Goal: Transaction & Acquisition: Purchase product/service

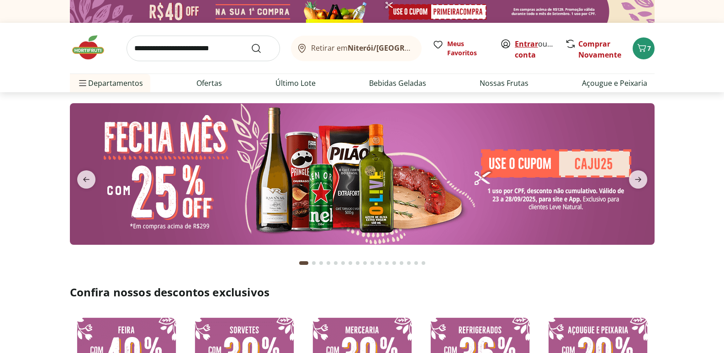
click at [529, 42] on link "Entrar" at bounding box center [526, 44] width 23 height 10
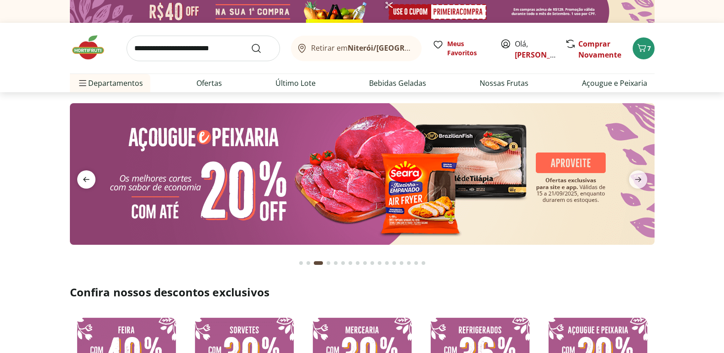
click at [88, 181] on icon "previous" at bounding box center [86, 179] width 11 height 11
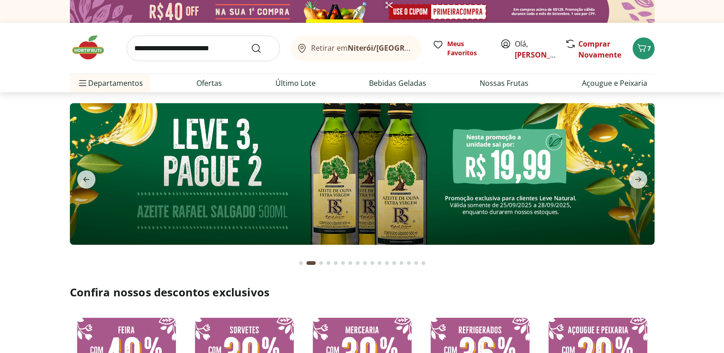
click at [326, 188] on img at bounding box center [362, 174] width 584 height 142
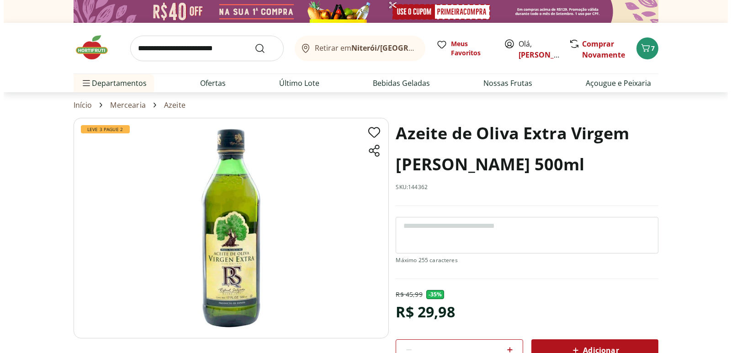
scroll to position [91, 0]
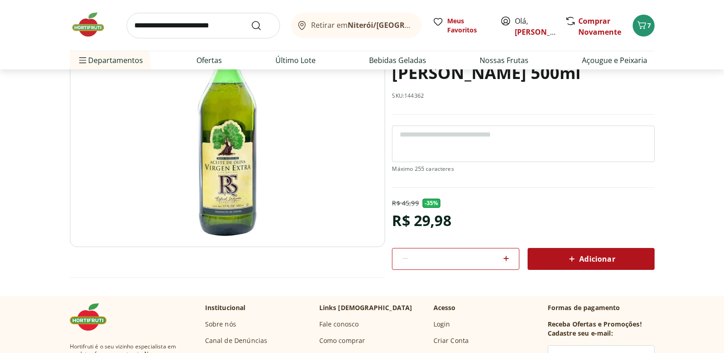
click at [510, 258] on icon at bounding box center [505, 258] width 11 height 11
click at [558, 260] on div "Adicionar" at bounding box center [591, 259] width 112 height 16
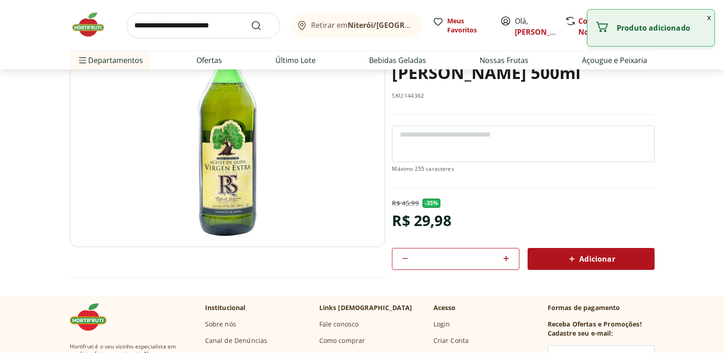
click at [505, 263] on icon at bounding box center [505, 258] width 11 height 11
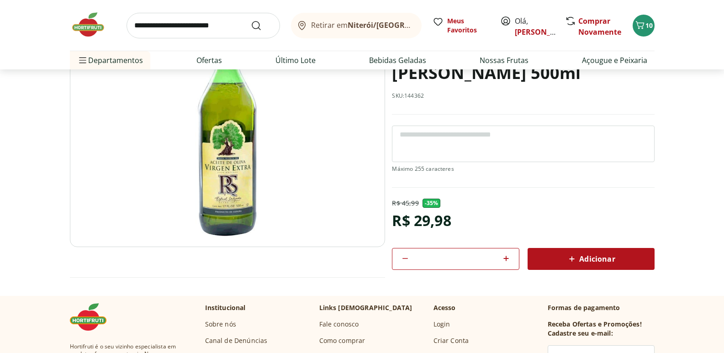
click at [505, 263] on icon at bounding box center [505, 258] width 11 height 11
type input "*"
click at [541, 264] on div "Adicionar" at bounding box center [591, 259] width 112 height 16
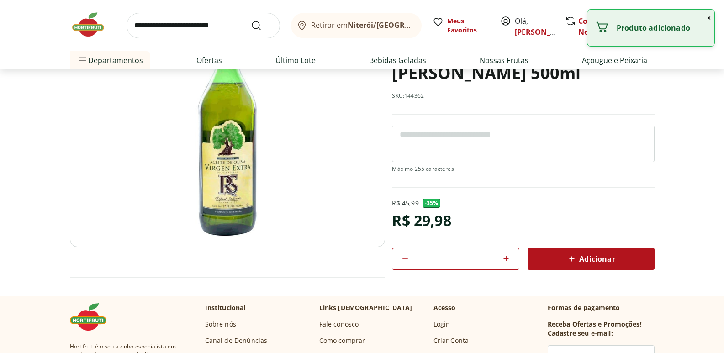
click at [708, 17] on button "x" at bounding box center [708, 18] width 11 height 16
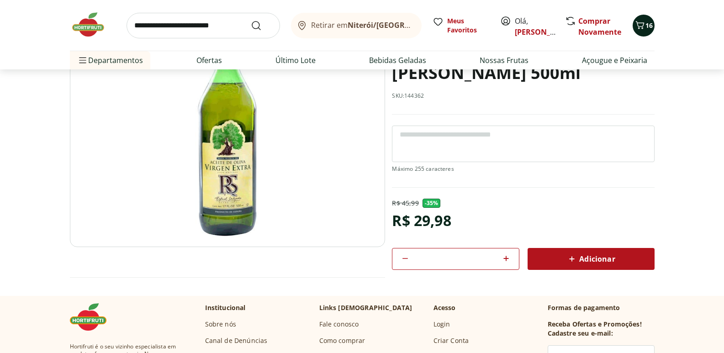
click at [647, 24] on span "16" at bounding box center [648, 25] width 7 height 9
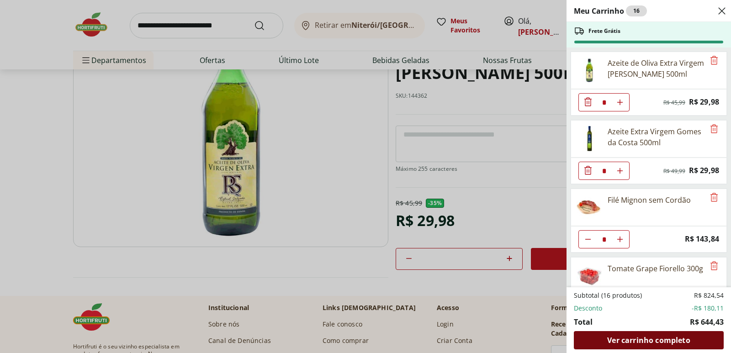
click at [631, 337] on span "Ver carrinho completo" at bounding box center [648, 340] width 83 height 7
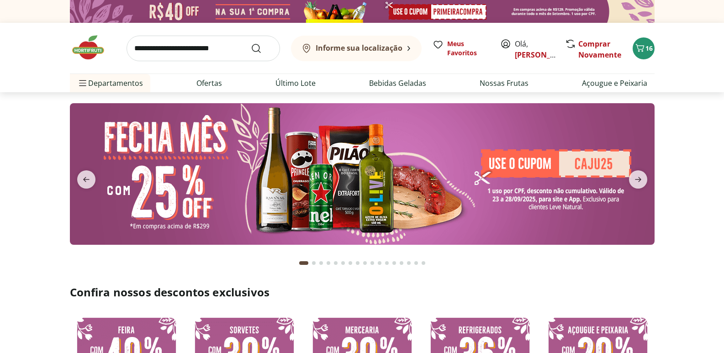
click at [173, 45] on input "search" at bounding box center [202, 49] width 153 height 26
type input "******"
click at [251, 43] on button "Submit Search" at bounding box center [262, 48] width 22 height 11
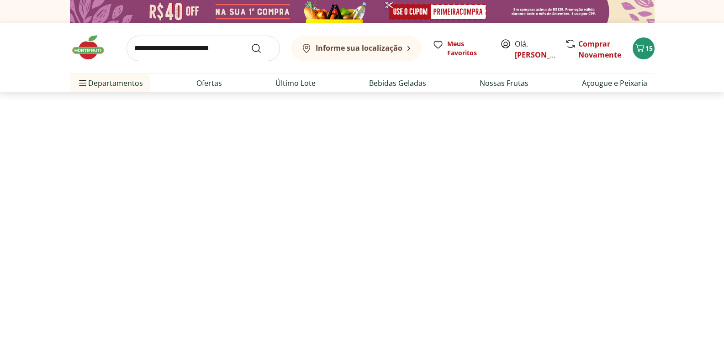
select select "**********"
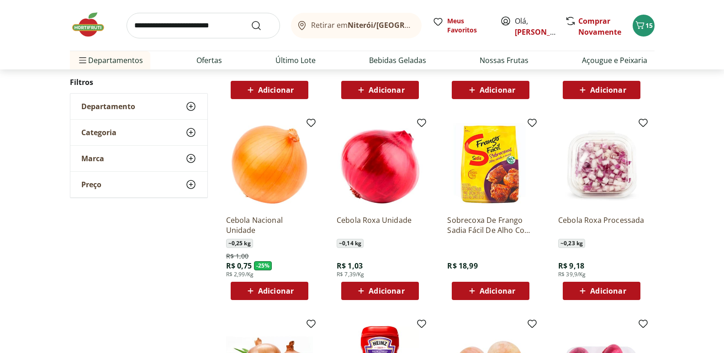
scroll to position [274, 0]
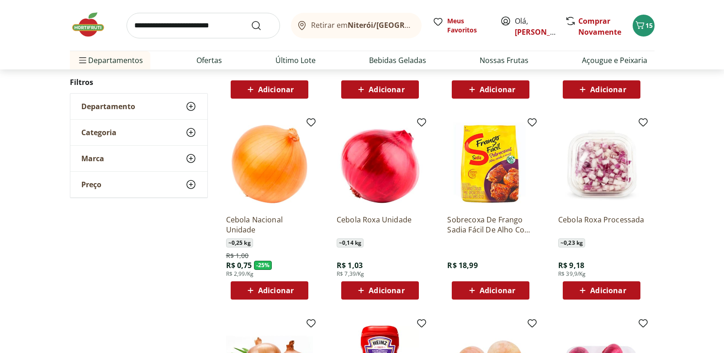
click at [356, 291] on icon at bounding box center [360, 290] width 11 height 11
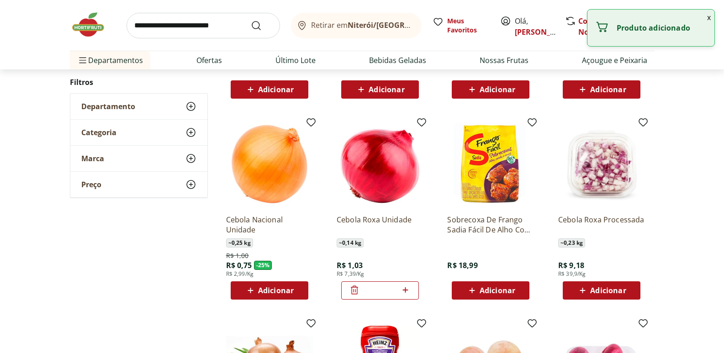
click at [291, 295] on span "Adicionar" at bounding box center [269, 290] width 49 height 11
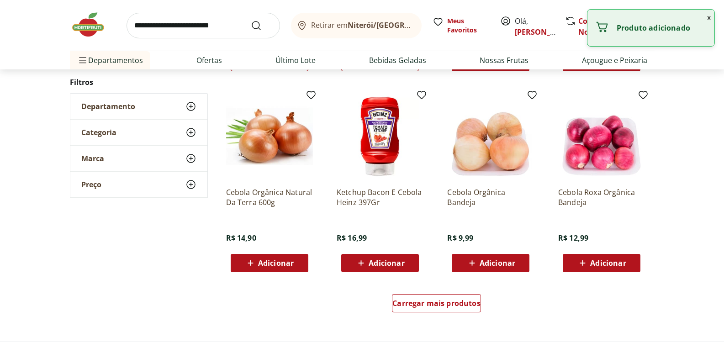
scroll to position [639, 0]
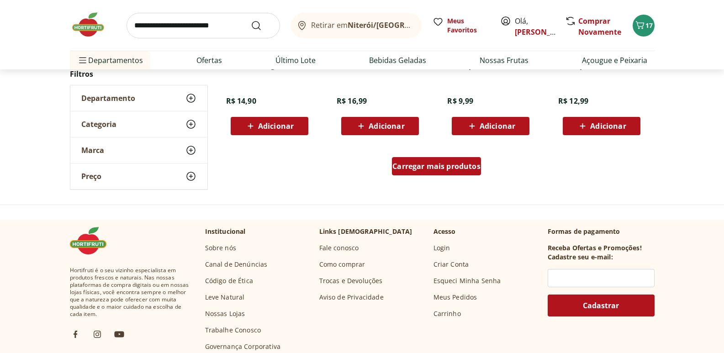
click at [432, 167] on span "Carregar mais produtos" at bounding box center [436, 166] width 88 height 7
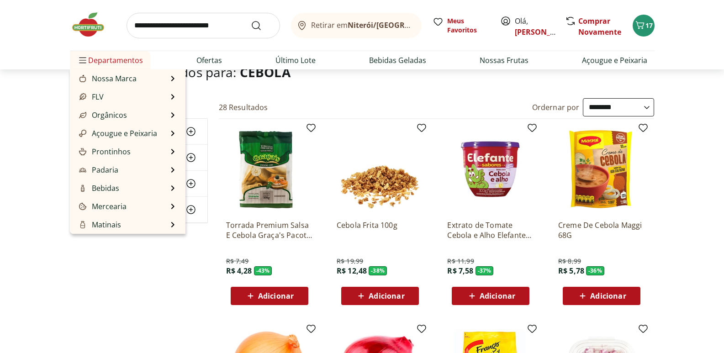
scroll to position [46, 0]
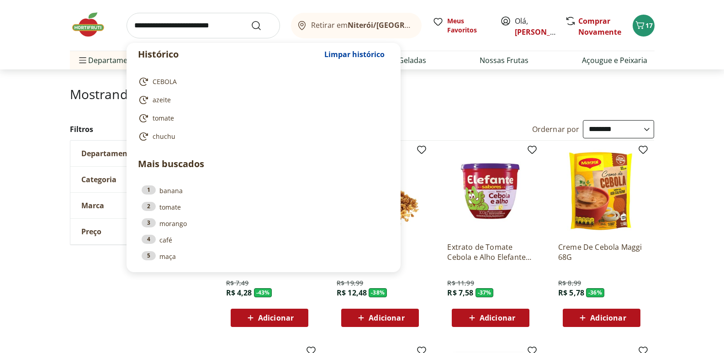
click at [159, 31] on input "search" at bounding box center [202, 26] width 153 height 26
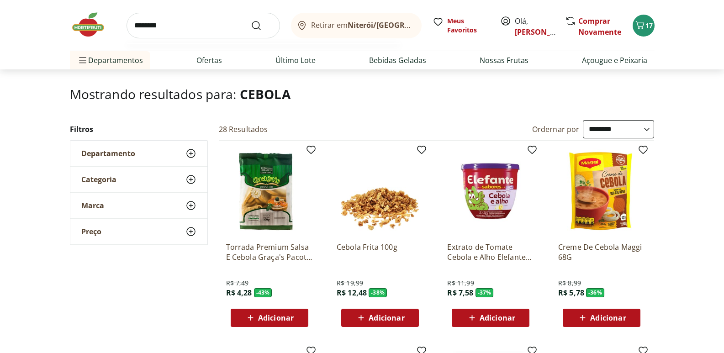
type input "********"
click at [251, 20] on button "Submit Search" at bounding box center [262, 25] width 22 height 11
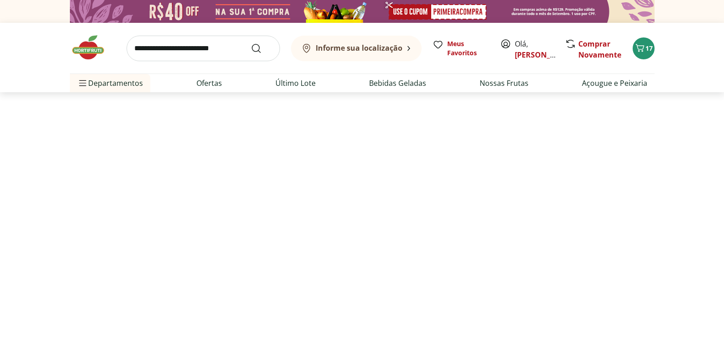
select select "**********"
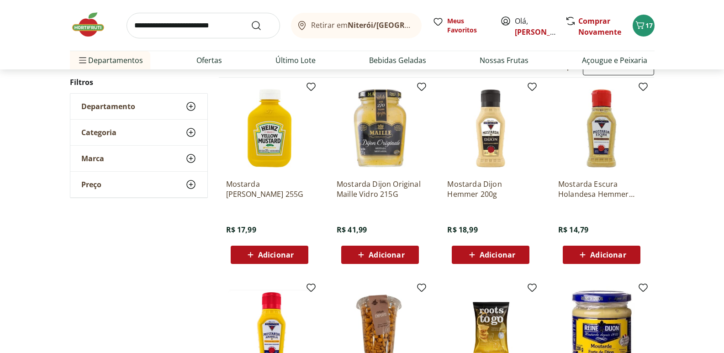
scroll to position [137, 0]
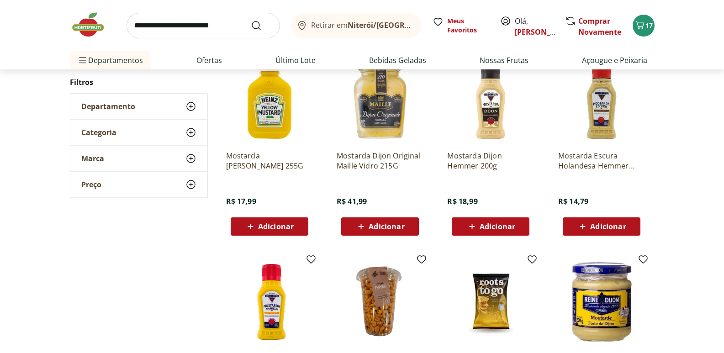
click at [589, 224] on span "Adicionar" at bounding box center [601, 226] width 49 height 11
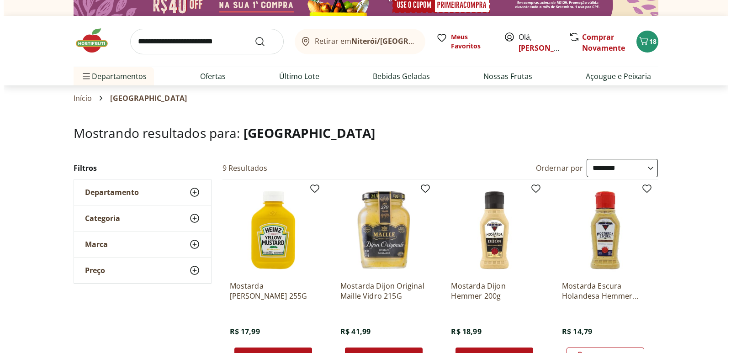
scroll to position [0, 0]
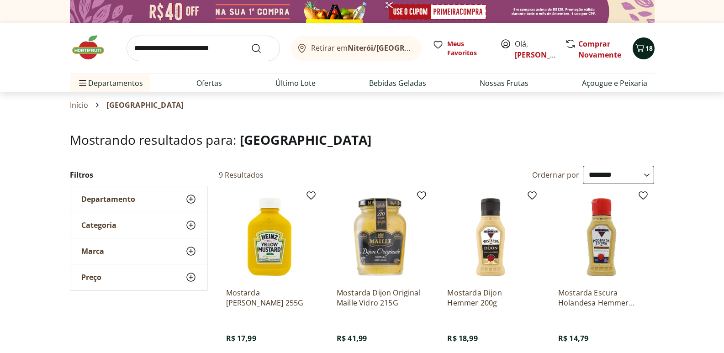
click at [641, 54] on span "Carrinho" at bounding box center [639, 48] width 11 height 12
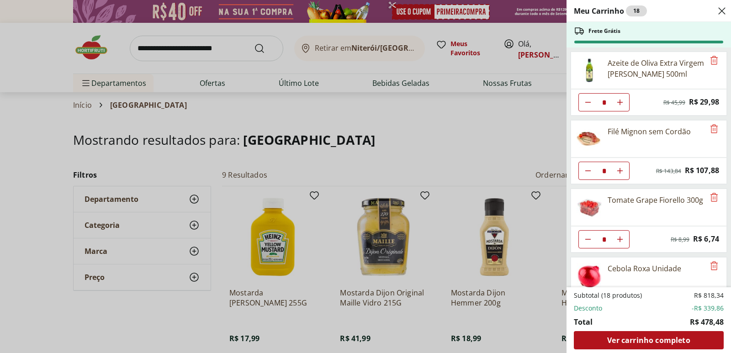
click at [238, 47] on div "Meu Carrinho 18 Frete Grátis Azeite de Oliva Extra Virgem Rafael Salgado 500ml …" at bounding box center [365, 176] width 731 height 353
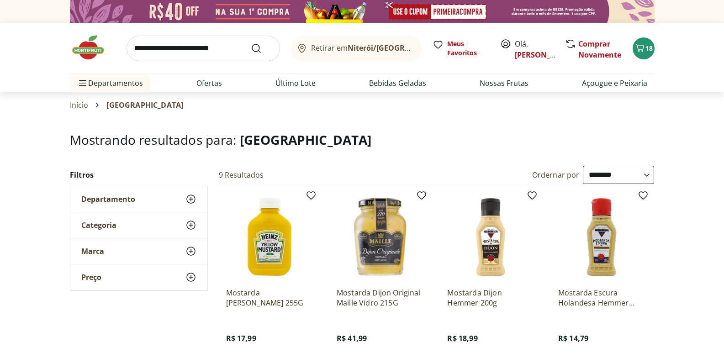
click at [218, 47] on input "search" at bounding box center [202, 49] width 153 height 26
type input "*******"
click at [251, 43] on button "Submit Search" at bounding box center [262, 48] width 22 height 11
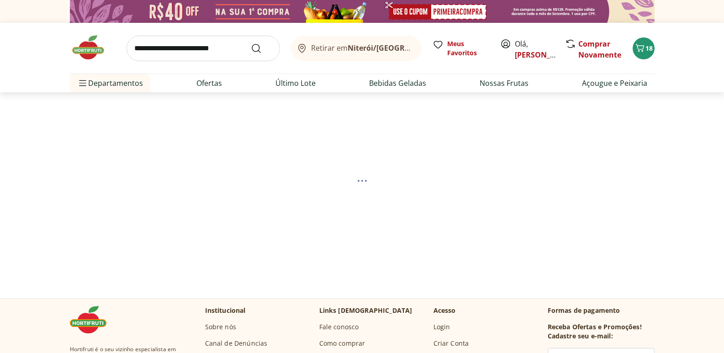
select select "**********"
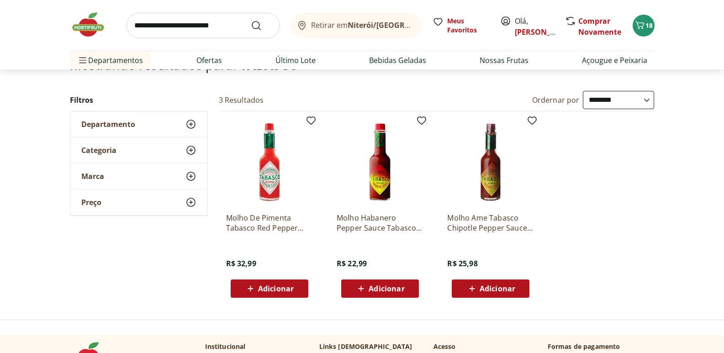
scroll to position [91, 0]
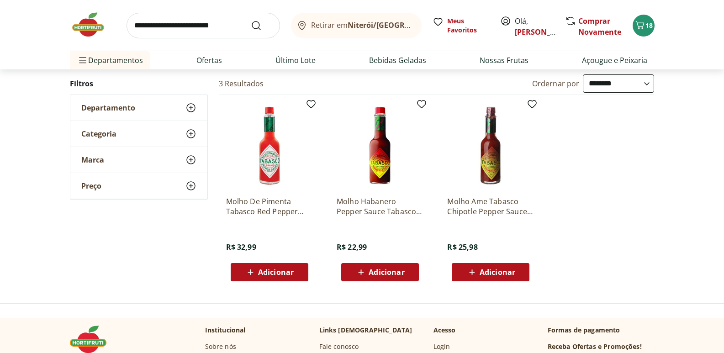
click at [282, 271] on span "Adicionar" at bounding box center [276, 271] width 36 height 7
click at [292, 274] on icon at bounding box center [294, 271] width 11 height 11
type input "*"
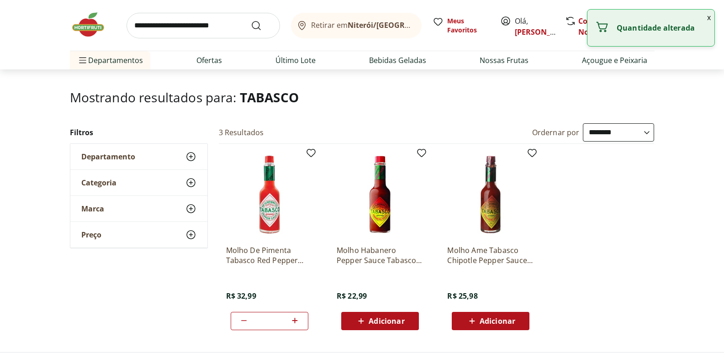
scroll to position [0, 0]
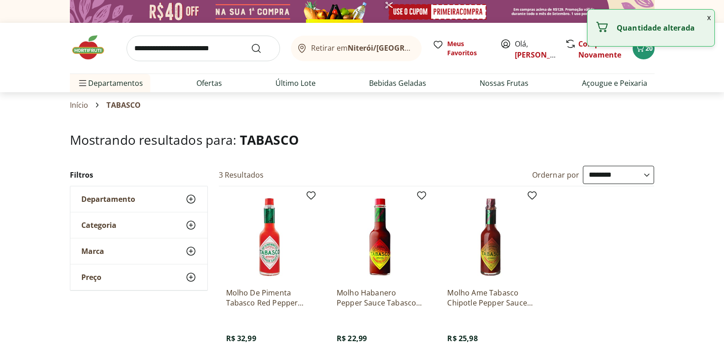
click at [188, 47] on input "search" at bounding box center [202, 49] width 153 height 26
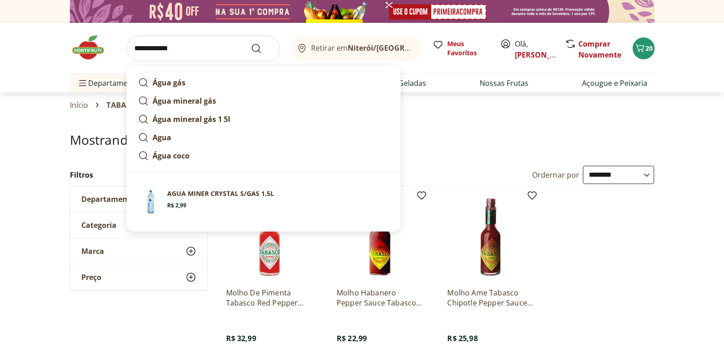
type input "**********"
click at [251, 43] on button "Submit Search" at bounding box center [262, 48] width 22 height 11
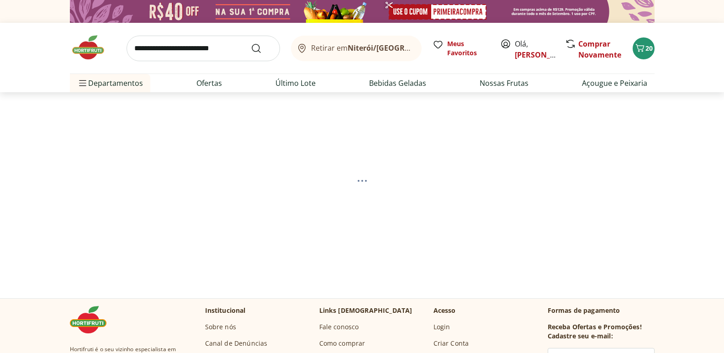
select select "**********"
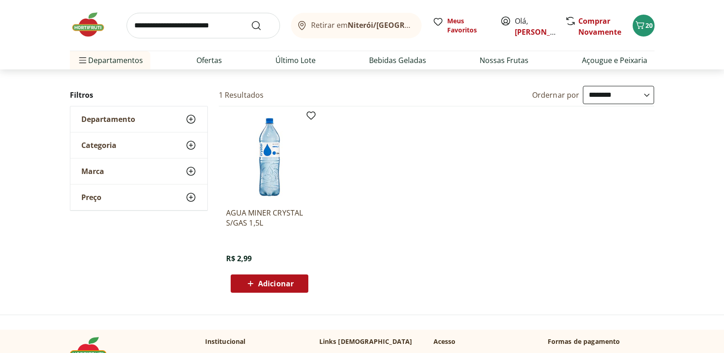
scroll to position [91, 0]
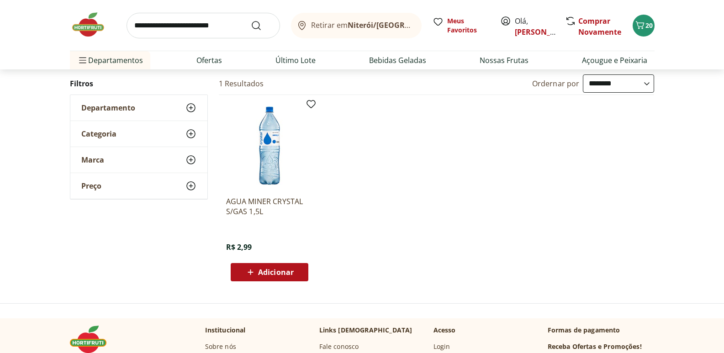
click at [164, 30] on input "search" at bounding box center [202, 26] width 153 height 26
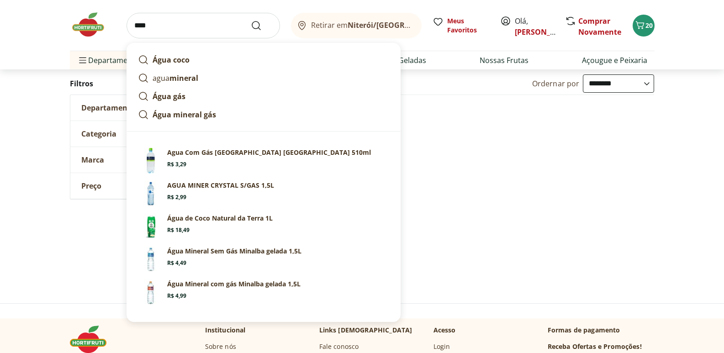
type input "****"
click at [251, 20] on button "Submit Search" at bounding box center [262, 25] width 22 height 11
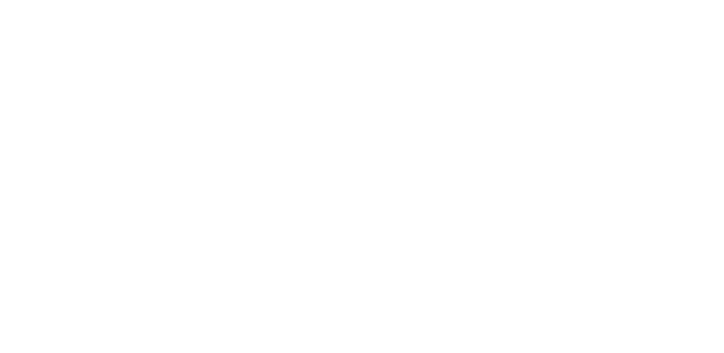
select select "**********"
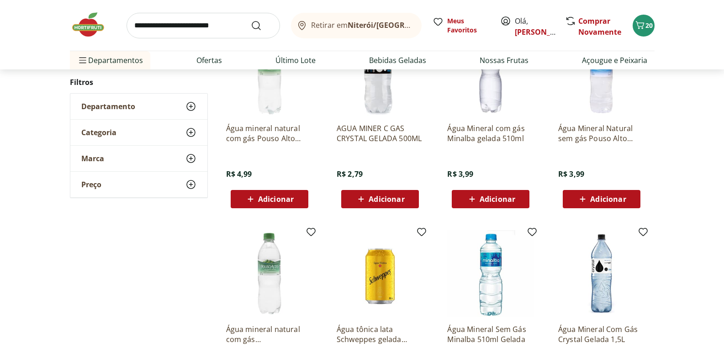
scroll to position [502, 0]
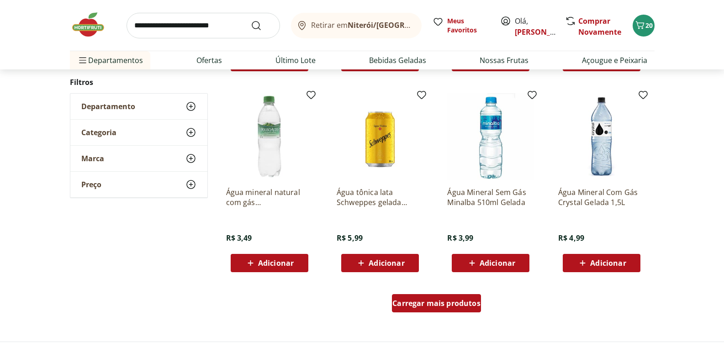
click at [459, 304] on span "Carregar mais produtos" at bounding box center [436, 303] width 88 height 7
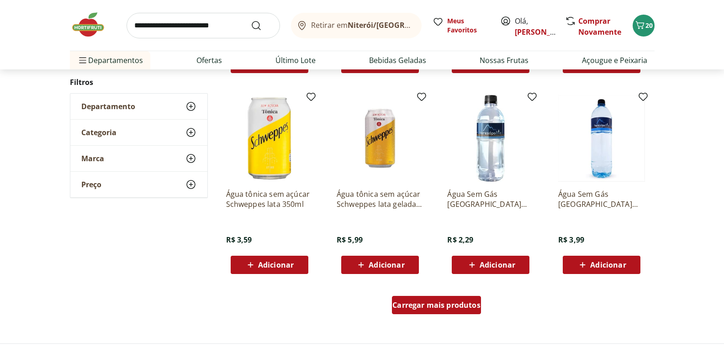
click at [456, 299] on div "Carregar mais produtos" at bounding box center [436, 305] width 89 height 18
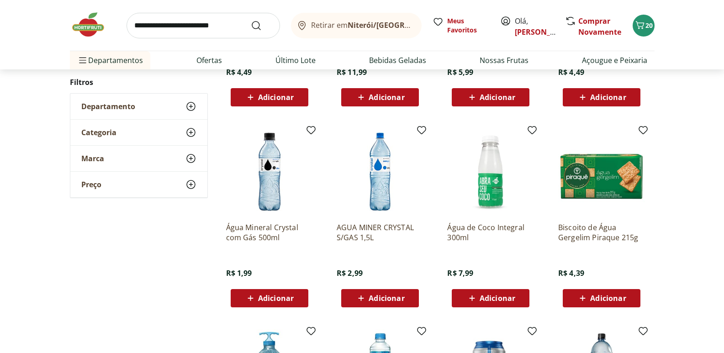
scroll to position [1461, 0]
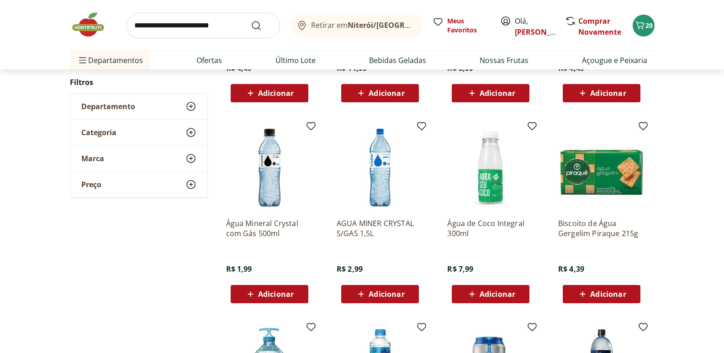
click at [280, 292] on span "Adicionar" at bounding box center [276, 293] width 36 height 7
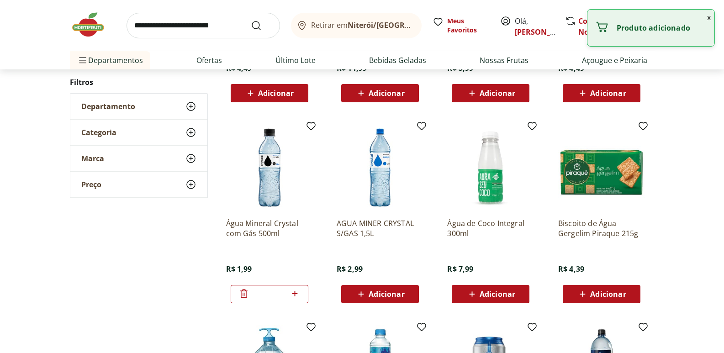
click at [295, 295] on icon at bounding box center [294, 293] width 5 height 5
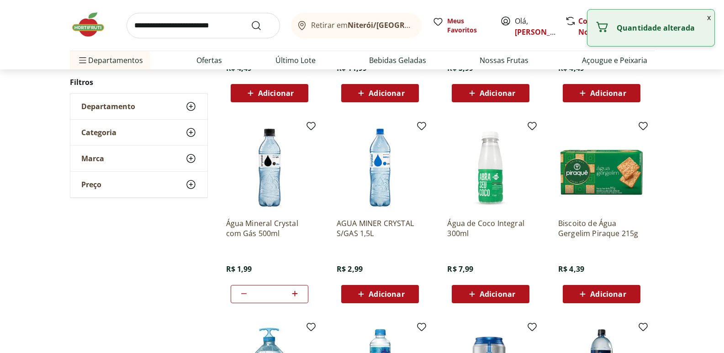
click at [295, 295] on icon at bounding box center [294, 293] width 5 height 5
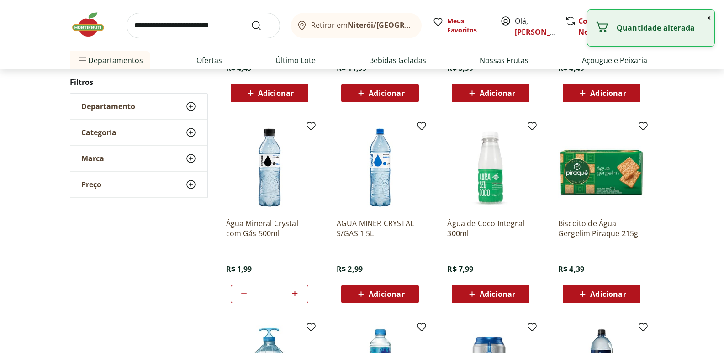
click at [295, 295] on icon at bounding box center [294, 293] width 5 height 5
type input "**"
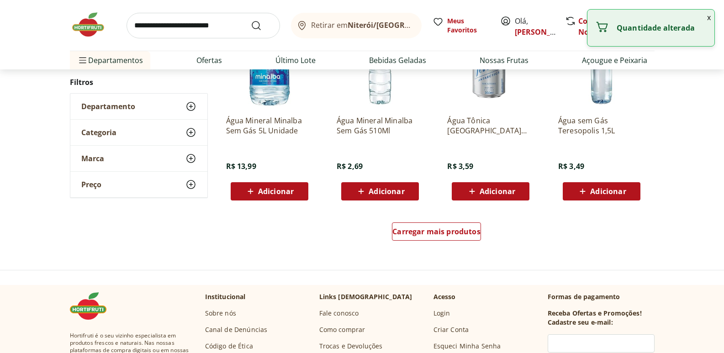
scroll to position [1781, 0]
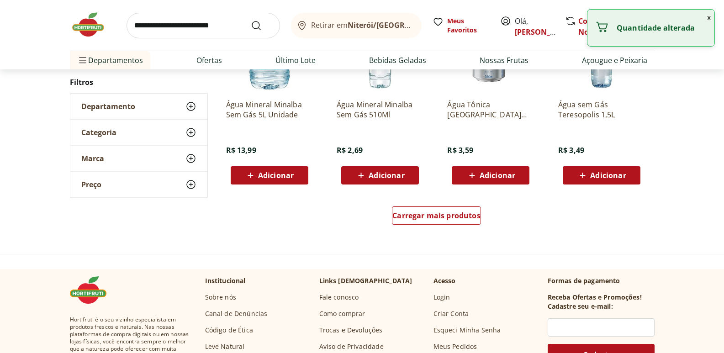
click at [90, 30] on img at bounding box center [93, 24] width 46 height 27
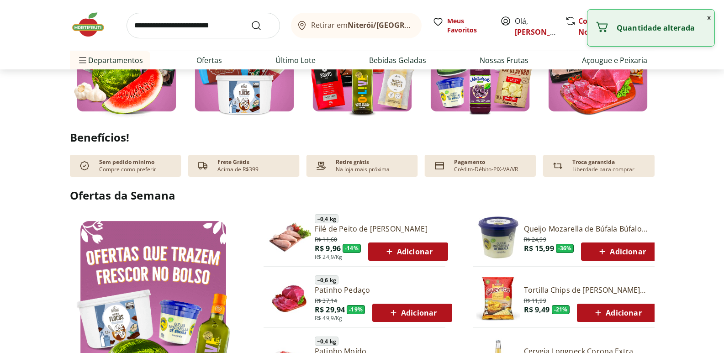
scroll to position [411, 0]
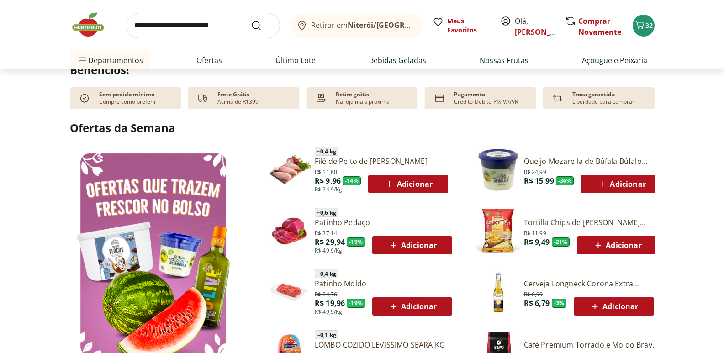
click at [604, 245] on span "Adicionar" at bounding box center [616, 245] width 49 height 11
click at [639, 246] on icon at bounding box center [637, 244] width 11 height 11
type input "*"
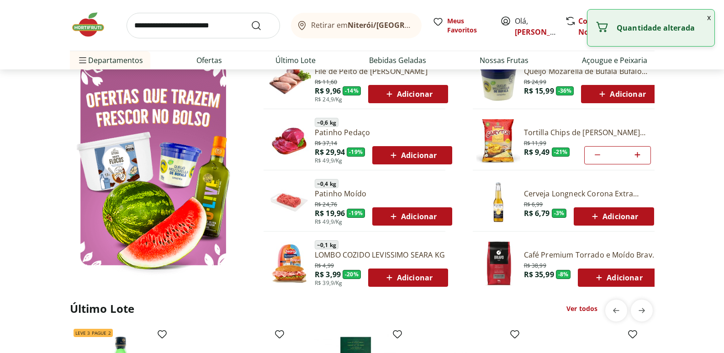
scroll to position [502, 0]
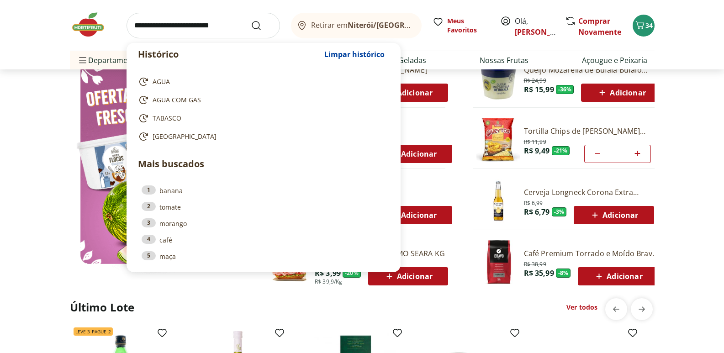
click at [177, 29] on input "search" at bounding box center [202, 26] width 153 height 26
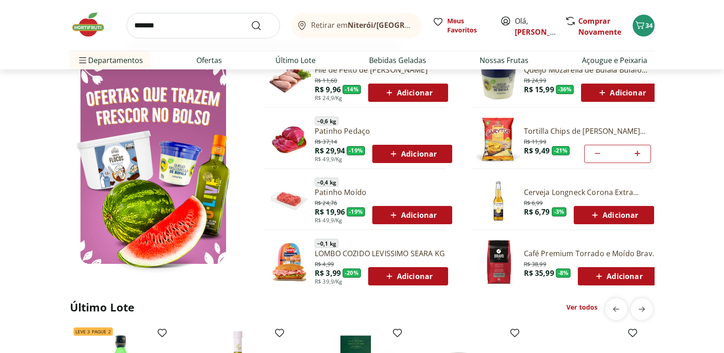
type input "*******"
click at [251, 20] on button "Submit Search" at bounding box center [262, 25] width 22 height 11
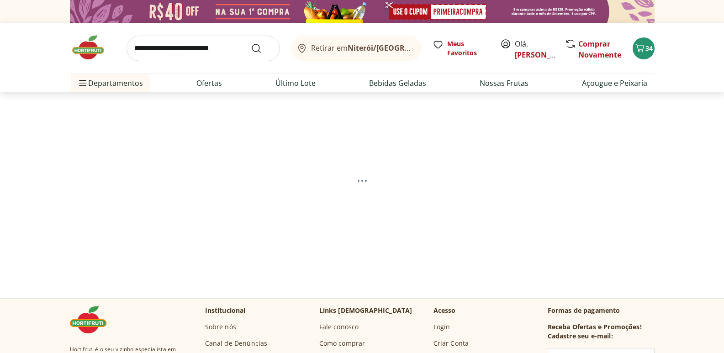
select select "**********"
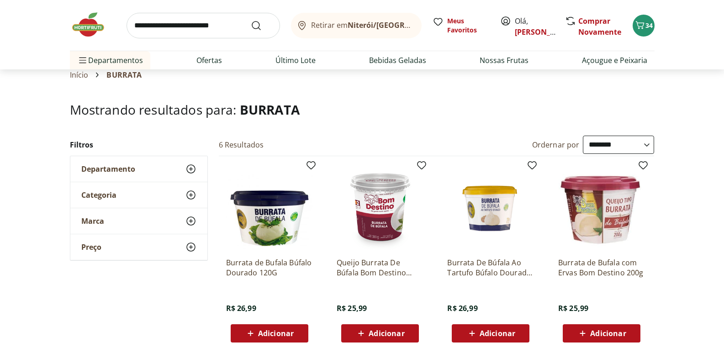
scroll to position [46, 0]
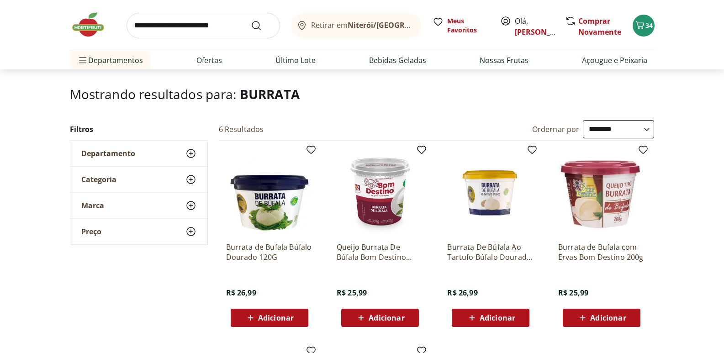
click at [381, 315] on span "Adicionar" at bounding box center [386, 317] width 36 height 7
click at [608, 319] on span "Adicionar" at bounding box center [608, 317] width 36 height 7
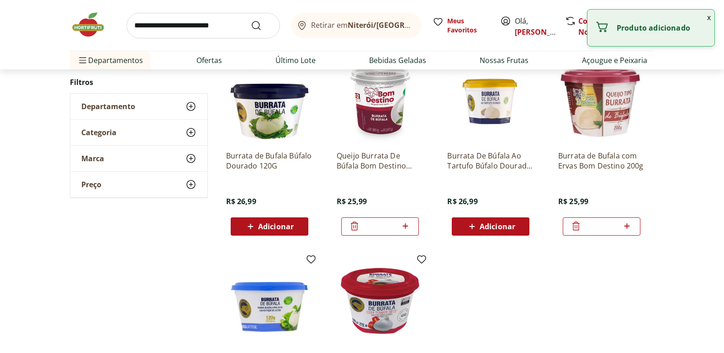
scroll to position [0, 0]
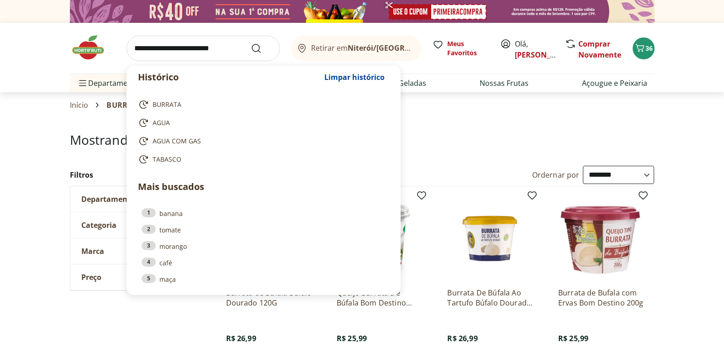
click at [163, 42] on input "search" at bounding box center [202, 49] width 153 height 26
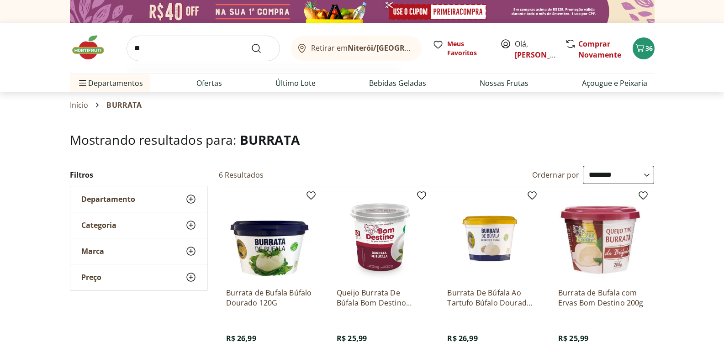
type input "*"
type input "********"
click at [251, 43] on button "Submit Search" at bounding box center [262, 48] width 22 height 11
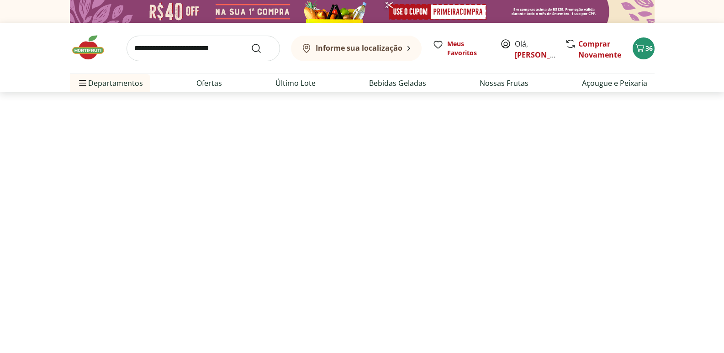
select select "**********"
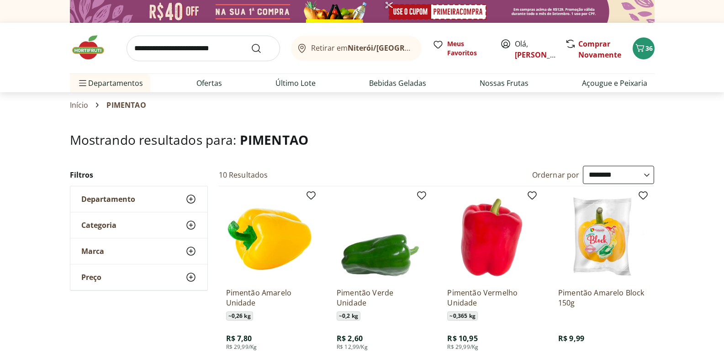
click at [86, 40] on img at bounding box center [93, 47] width 46 height 27
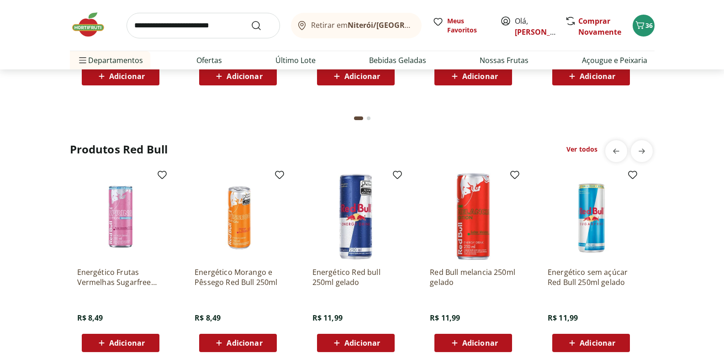
scroll to position [2420, 0]
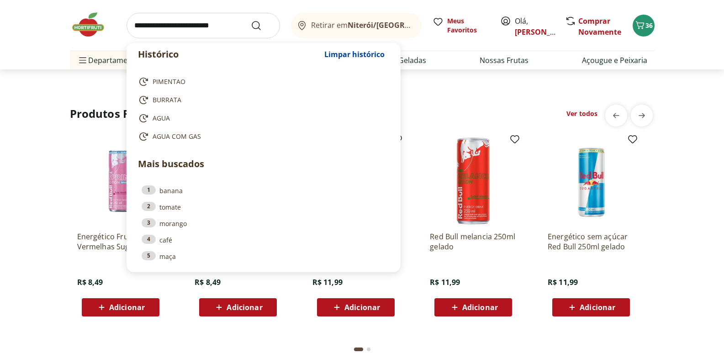
click at [208, 22] on input "search" at bounding box center [202, 26] width 153 height 26
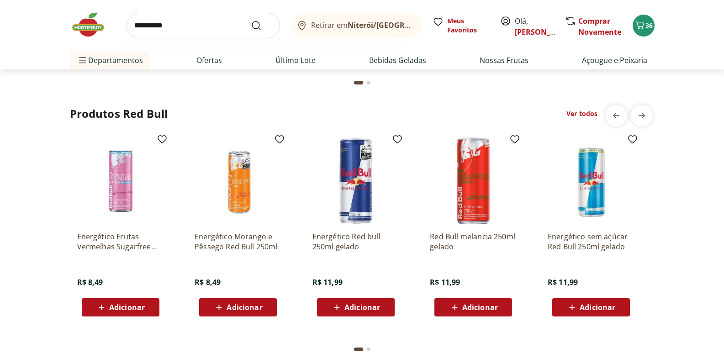
type input "**********"
click at [251, 20] on button "Submit Search" at bounding box center [262, 25] width 22 height 11
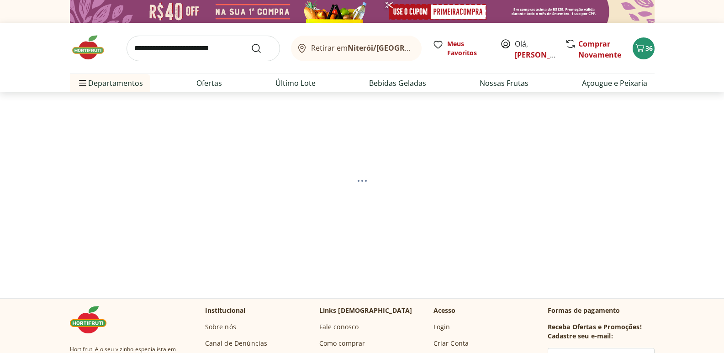
select select "**********"
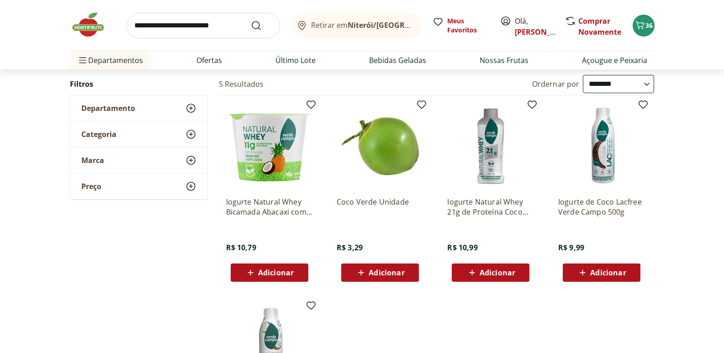
scroll to position [91, 0]
click at [367, 274] on span "Adicionar" at bounding box center [379, 272] width 49 height 11
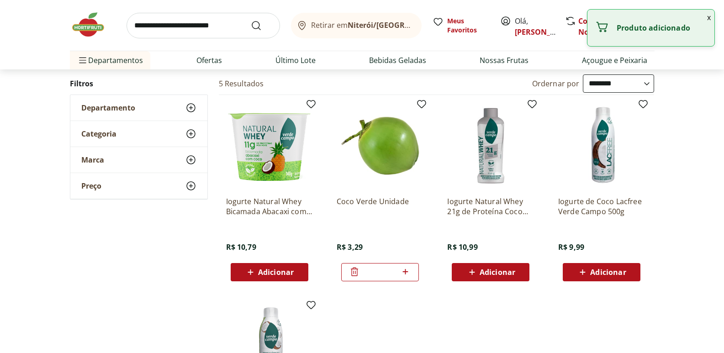
click at [405, 272] on icon at bounding box center [405, 271] width 11 height 11
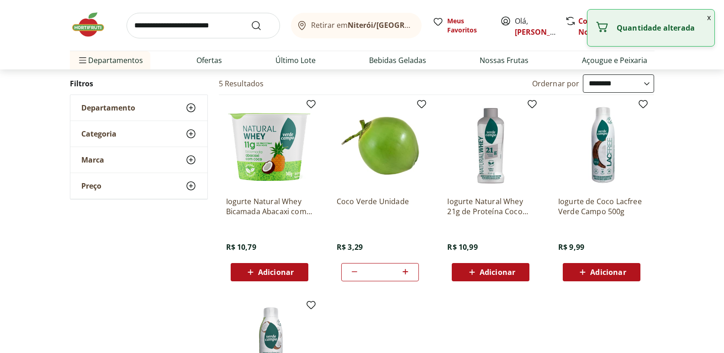
click at [405, 272] on icon at bounding box center [405, 271] width 11 height 11
click at [405, 272] on icon at bounding box center [405, 271] width 5 height 5
type input "*"
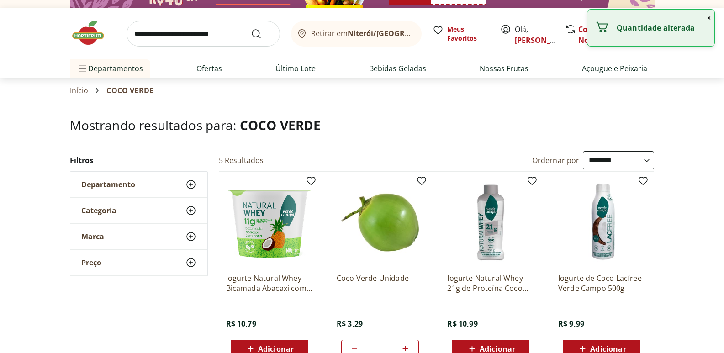
scroll to position [0, 0]
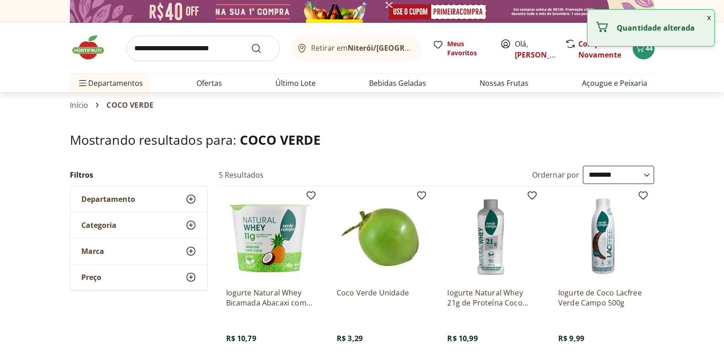
click at [76, 55] on img at bounding box center [93, 47] width 46 height 27
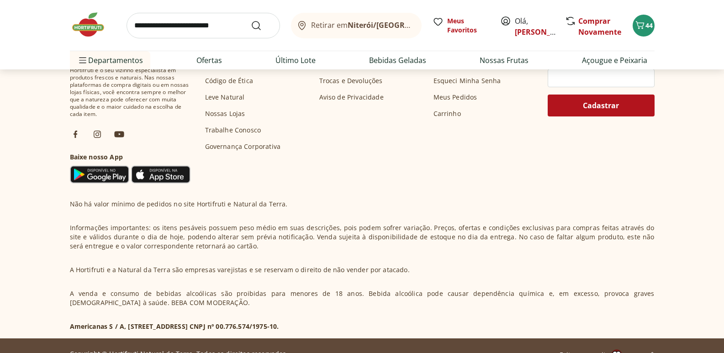
scroll to position [2823, 0]
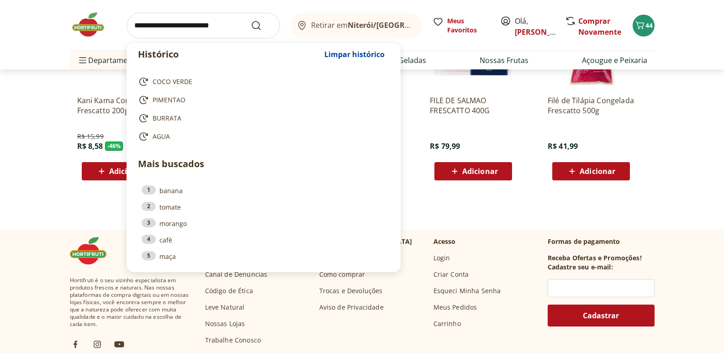
click at [187, 25] on input "search" at bounding box center [202, 26] width 153 height 26
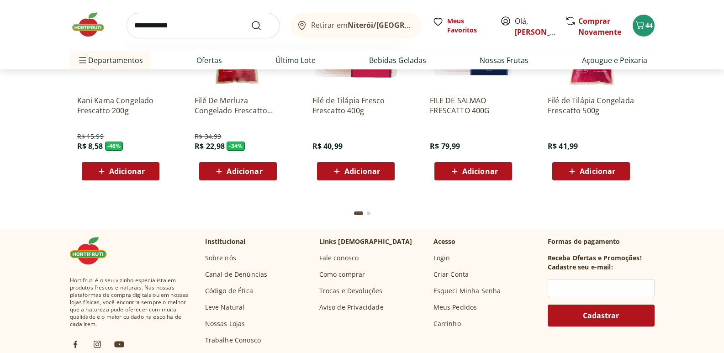
type input "**********"
click at [251, 20] on button "Submit Search" at bounding box center [262, 25] width 22 height 11
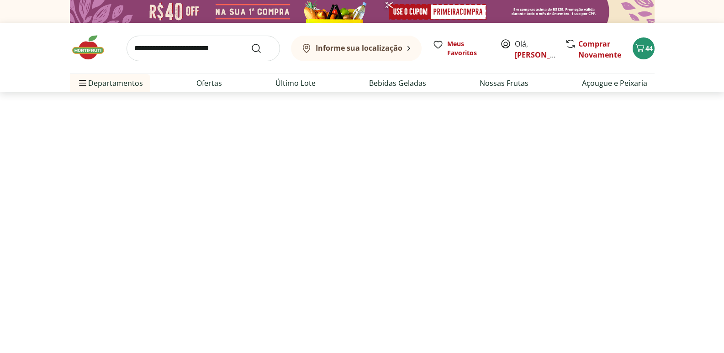
select select "**********"
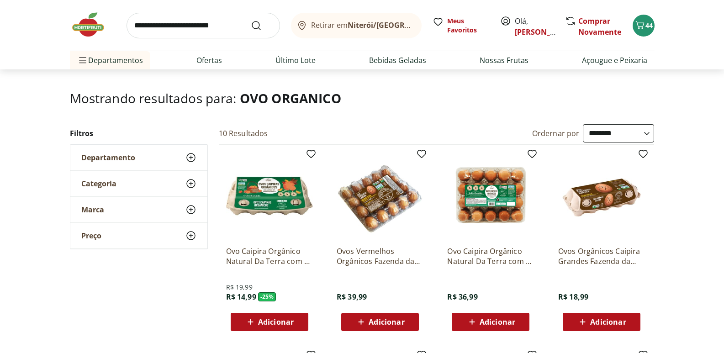
scroll to position [46, 0]
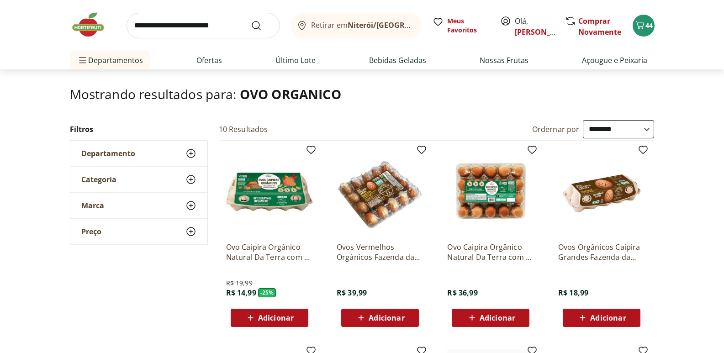
click at [266, 317] on span "Adicionar" at bounding box center [276, 317] width 36 height 7
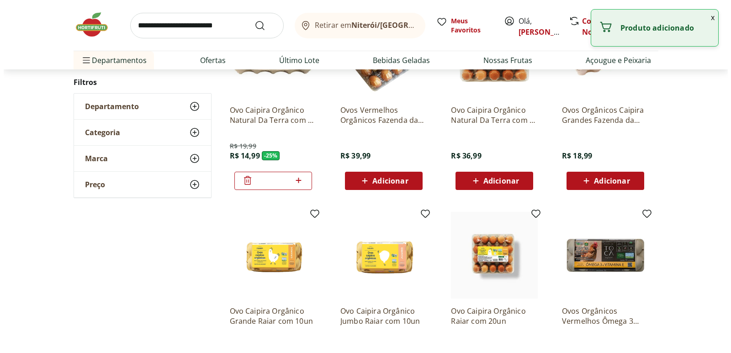
scroll to position [91, 0]
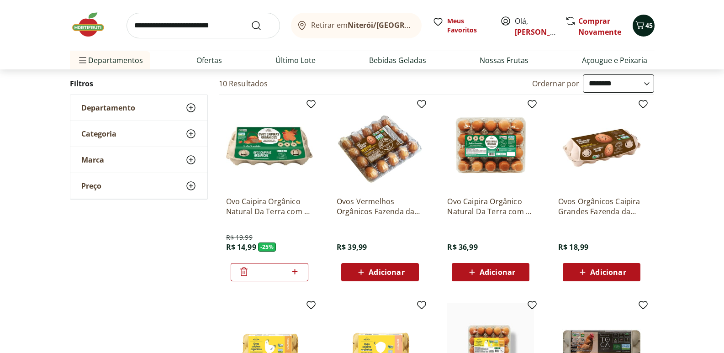
click at [644, 30] on span "Carrinho" at bounding box center [639, 26] width 11 height 12
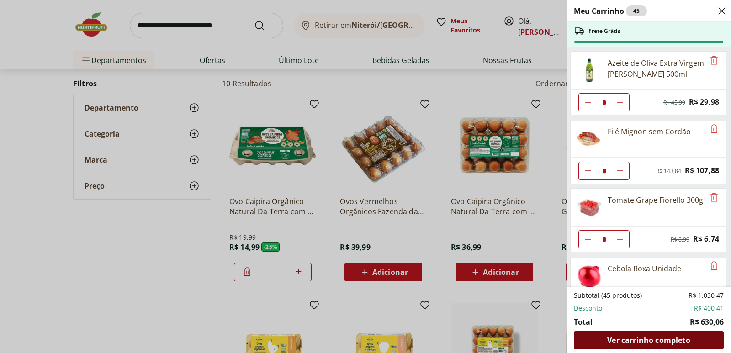
click at [629, 340] on span "Ver carrinho completo" at bounding box center [648, 340] width 83 height 7
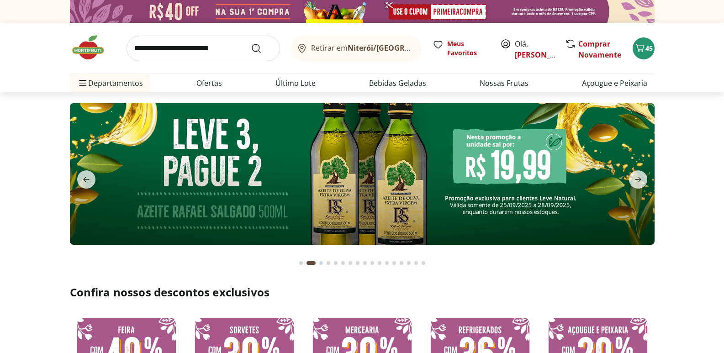
click at [188, 49] on input "search" at bounding box center [202, 49] width 153 height 26
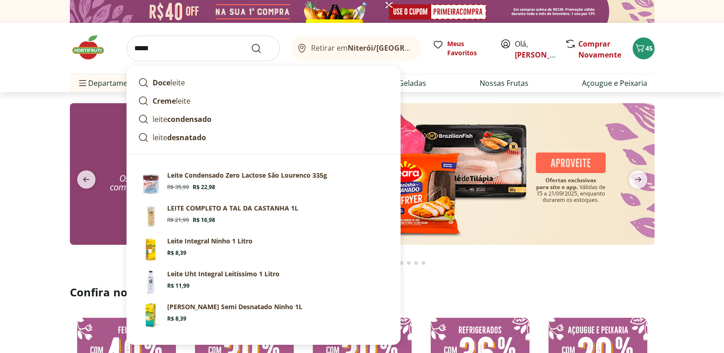
type input "*****"
click at [251, 43] on button "Submit Search" at bounding box center [262, 48] width 22 height 11
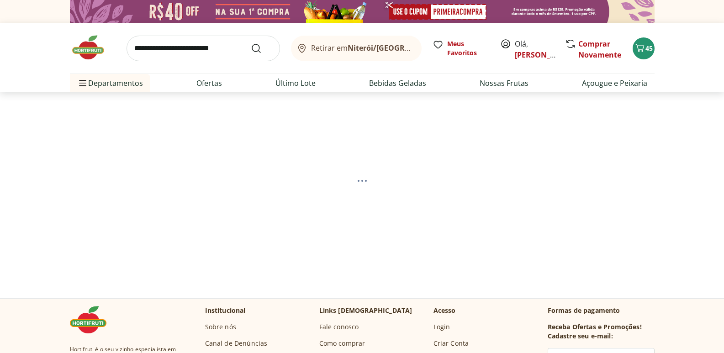
select select "**********"
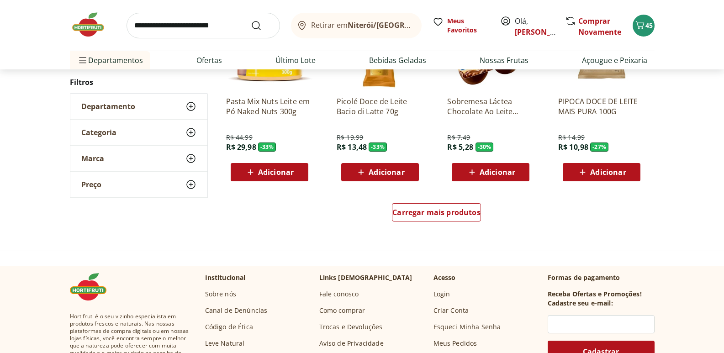
scroll to position [594, 0]
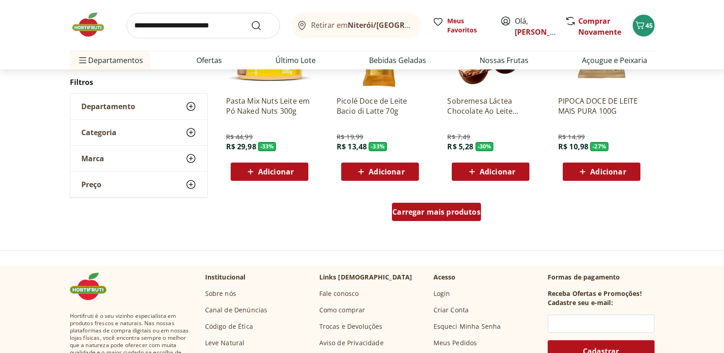
click at [413, 213] on span "Carregar mais produtos" at bounding box center [436, 211] width 88 height 7
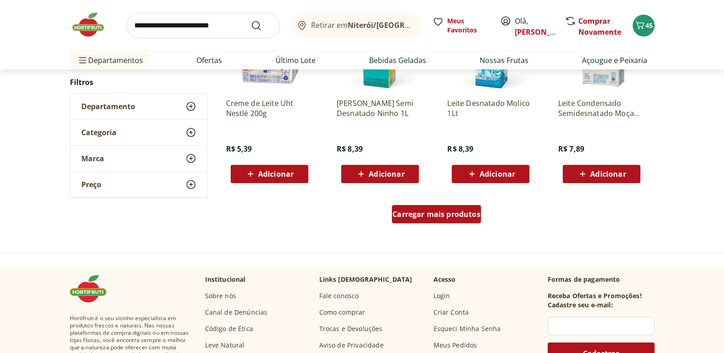
scroll to position [1187, 0]
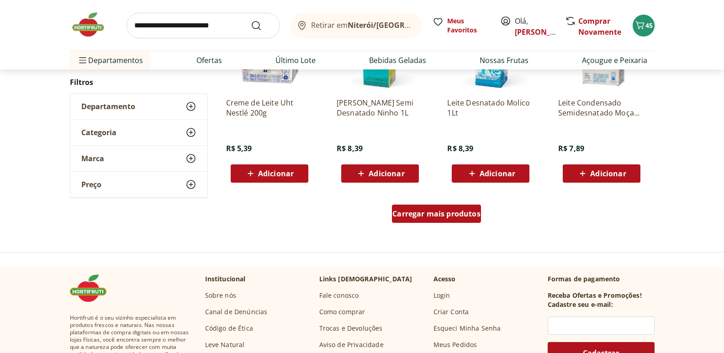
click at [409, 214] on span "Carregar mais produtos" at bounding box center [436, 213] width 88 height 7
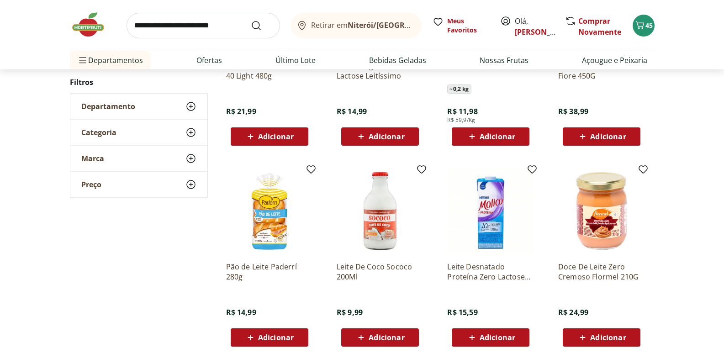
scroll to position [1735, 0]
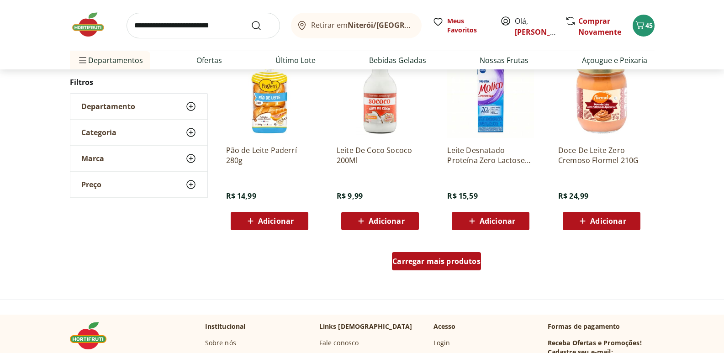
click at [420, 262] on span "Carregar mais produtos" at bounding box center [436, 261] width 88 height 7
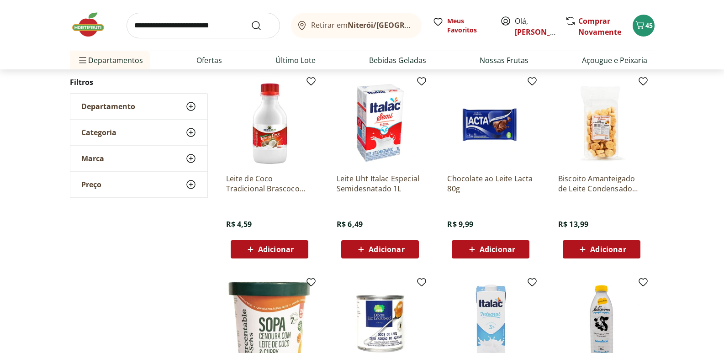
scroll to position [2146, 0]
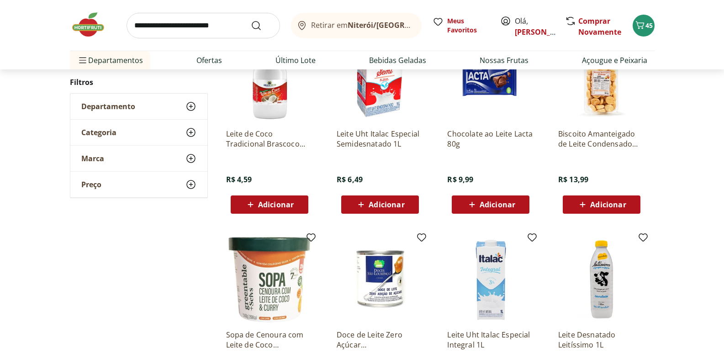
click at [382, 201] on span "Adicionar" at bounding box center [386, 204] width 36 height 7
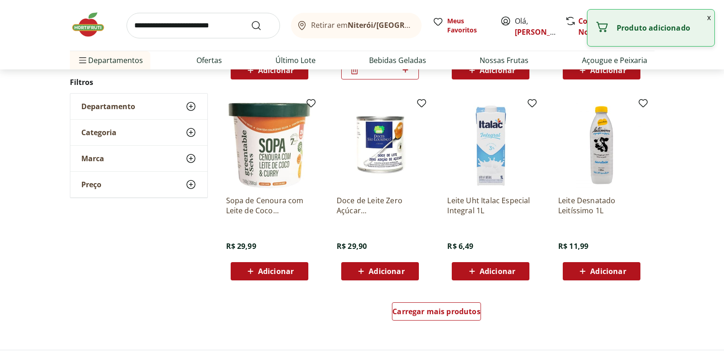
scroll to position [2283, 0]
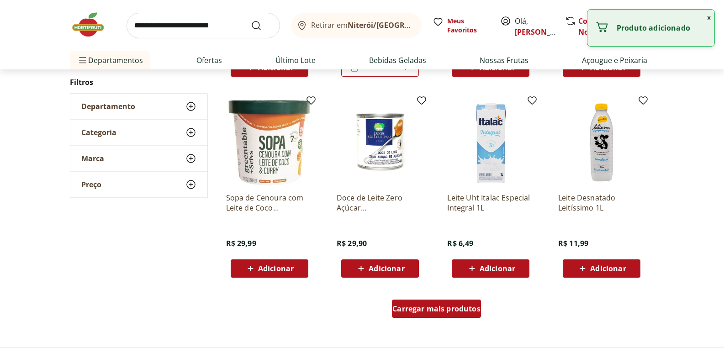
click at [419, 305] on span "Carregar mais produtos" at bounding box center [436, 308] width 88 height 7
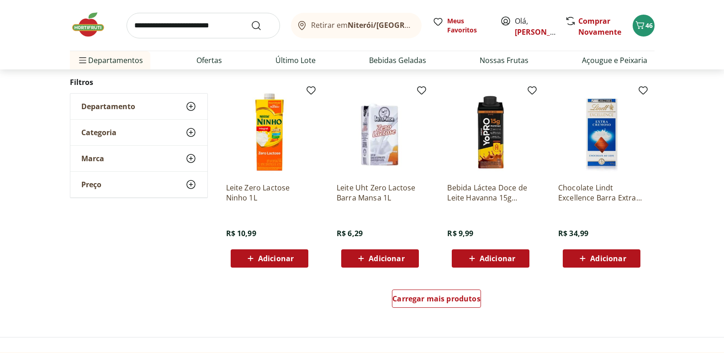
scroll to position [2968, 0]
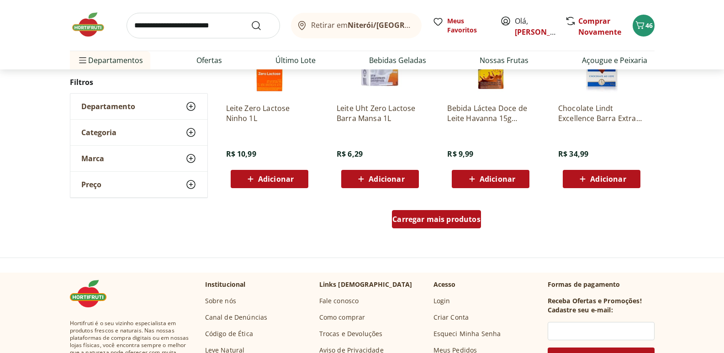
click at [432, 227] on div "Carregar mais produtos" at bounding box center [436, 219] width 89 height 18
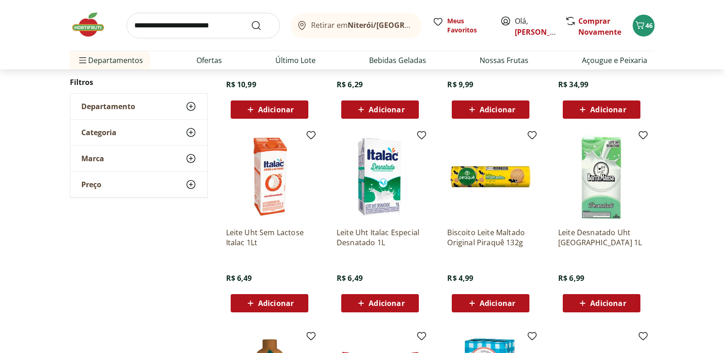
scroll to position [3059, 0]
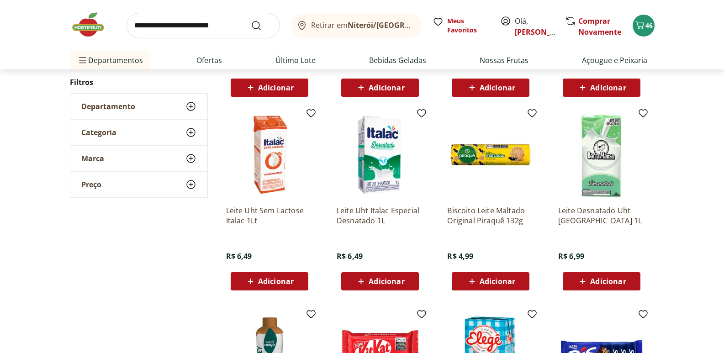
click at [393, 279] on span "Adicionar" at bounding box center [386, 281] width 36 height 7
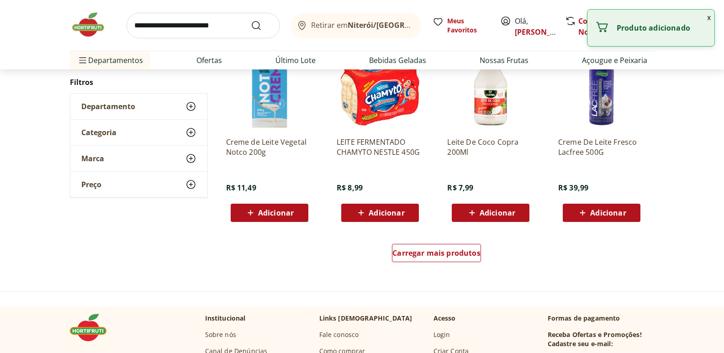
scroll to position [3607, 0]
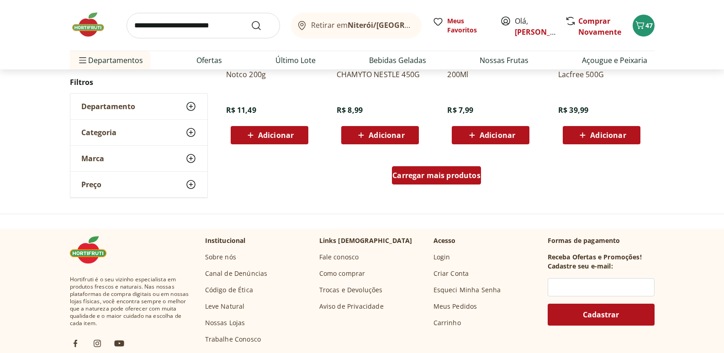
click at [413, 179] on span "Carregar mais produtos" at bounding box center [436, 175] width 88 height 7
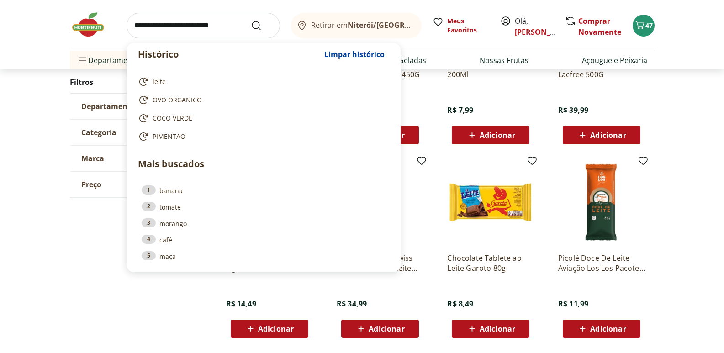
click at [191, 24] on input "search" at bounding box center [202, 26] width 153 height 26
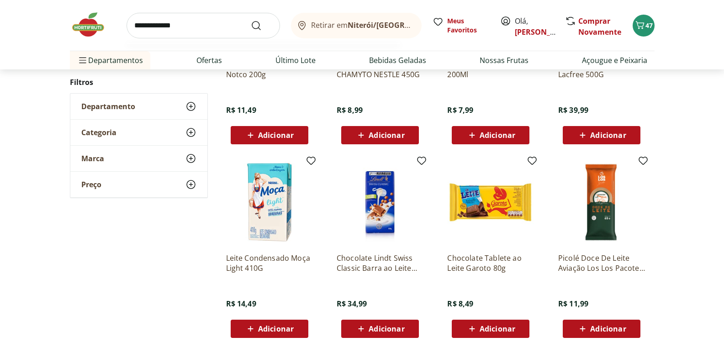
type input "**********"
click at [251, 20] on button "Submit Search" at bounding box center [262, 25] width 22 height 11
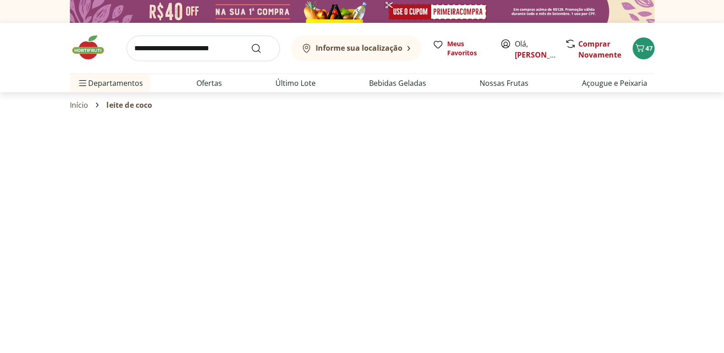
select select "**********"
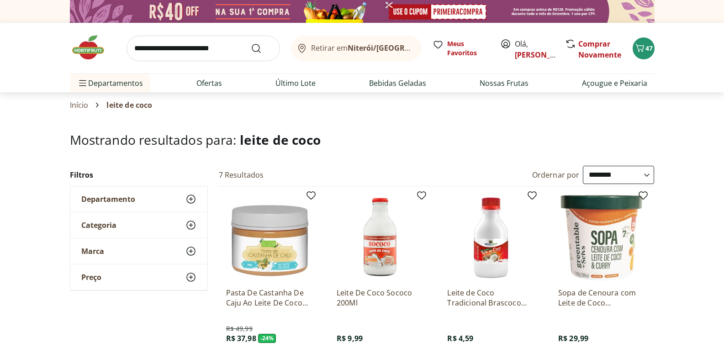
click at [215, 54] on input "search" at bounding box center [202, 49] width 153 height 26
type input "********"
click at [251, 43] on button "Submit Search" at bounding box center [262, 48] width 22 height 11
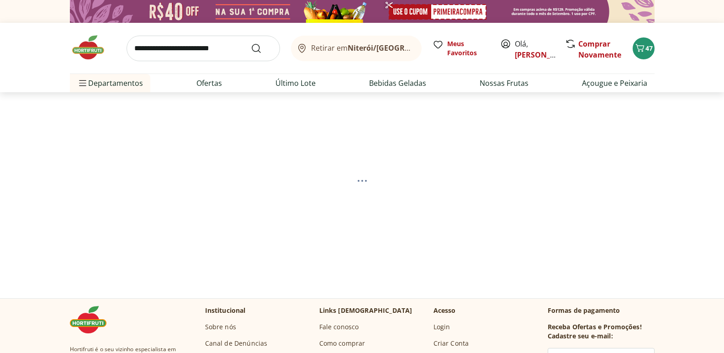
select select "**********"
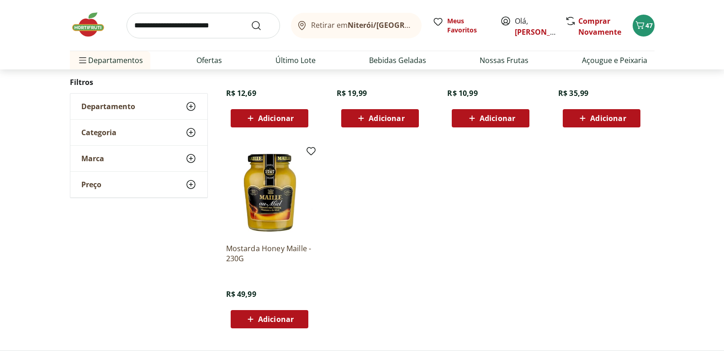
scroll to position [457, 0]
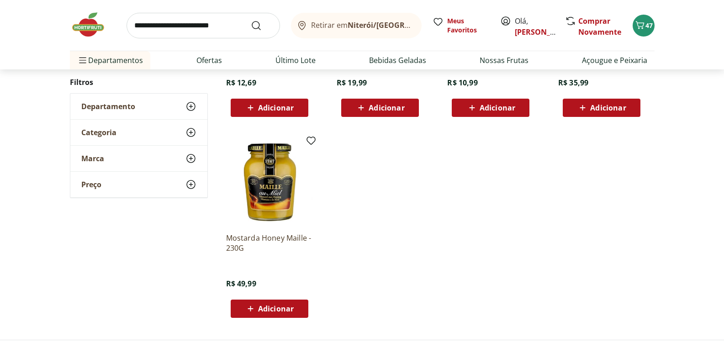
click at [99, 16] on img at bounding box center [93, 24] width 46 height 27
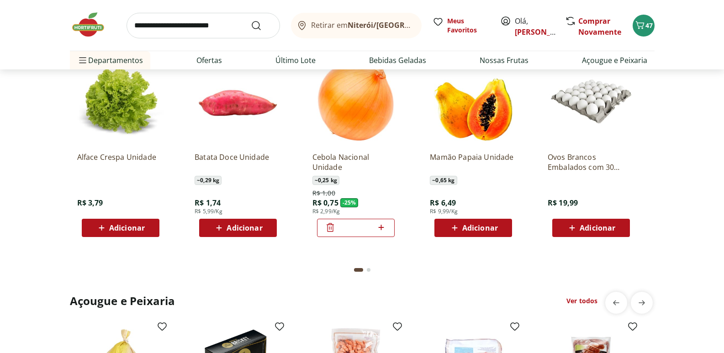
scroll to position [959, 0]
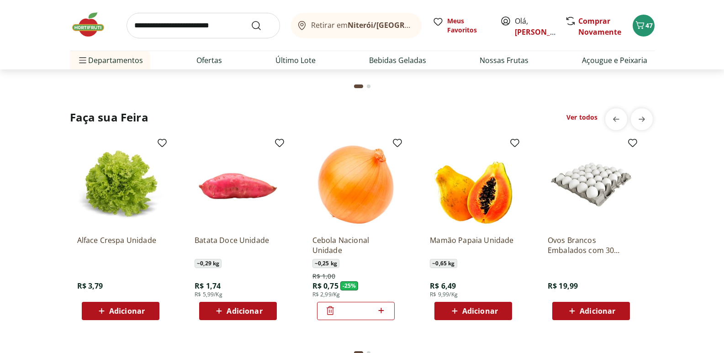
click at [79, 27] on img at bounding box center [93, 24] width 46 height 27
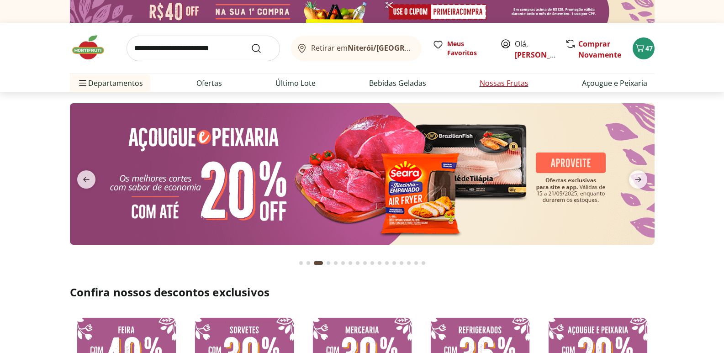
click at [494, 88] on link "Nossas Frutas" at bounding box center [503, 83] width 49 height 11
select select "**********"
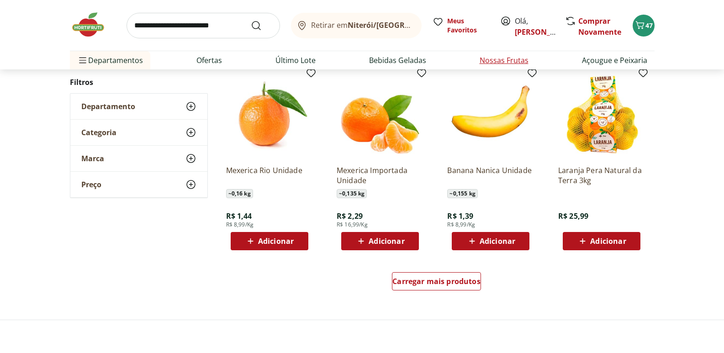
scroll to position [502, 0]
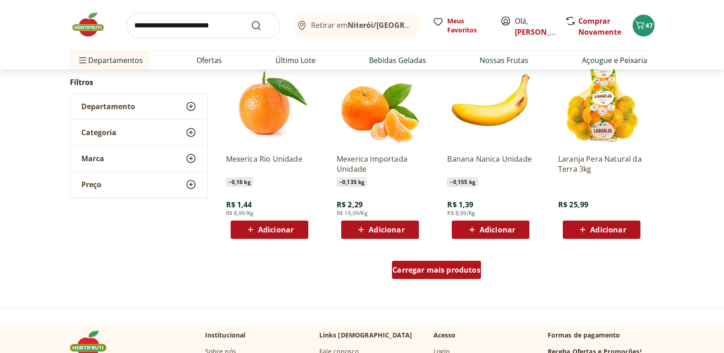
click at [452, 268] on span "Carregar mais produtos" at bounding box center [436, 269] width 88 height 7
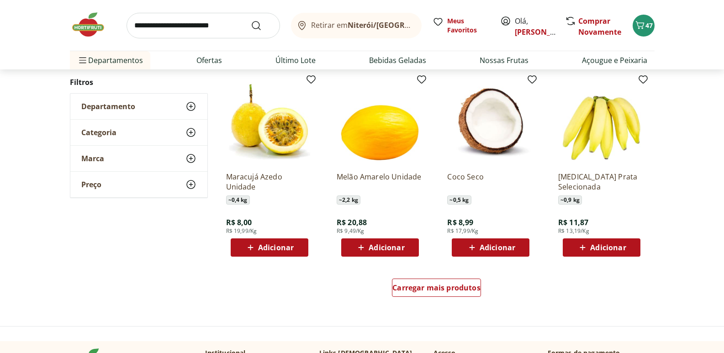
scroll to position [1096, 0]
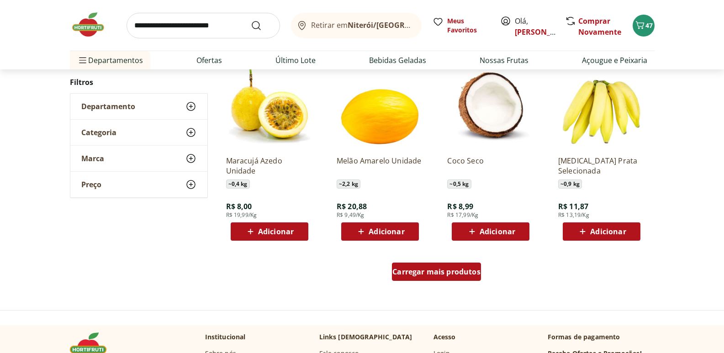
click at [423, 270] on span "Carregar mais produtos" at bounding box center [436, 271] width 88 height 7
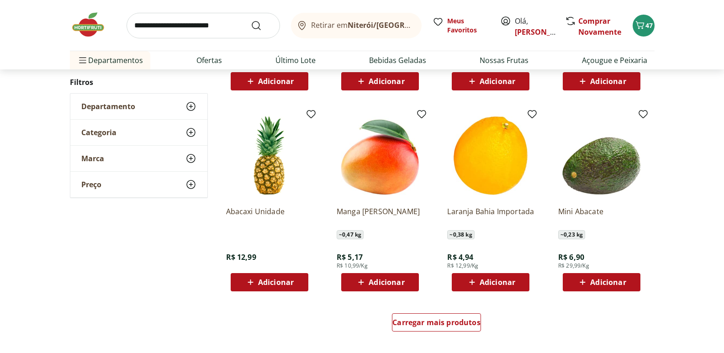
scroll to position [1644, 0]
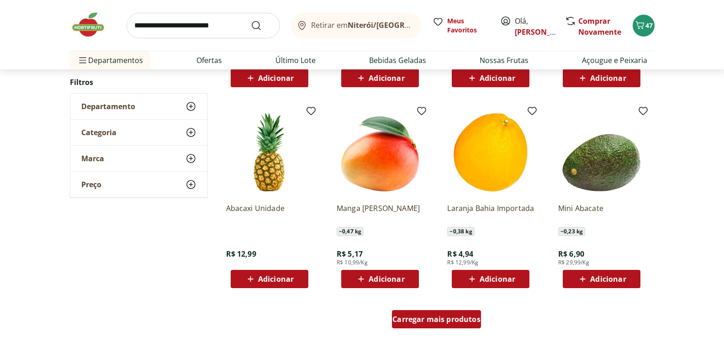
click at [437, 317] on span "Carregar mais produtos" at bounding box center [436, 319] width 88 height 7
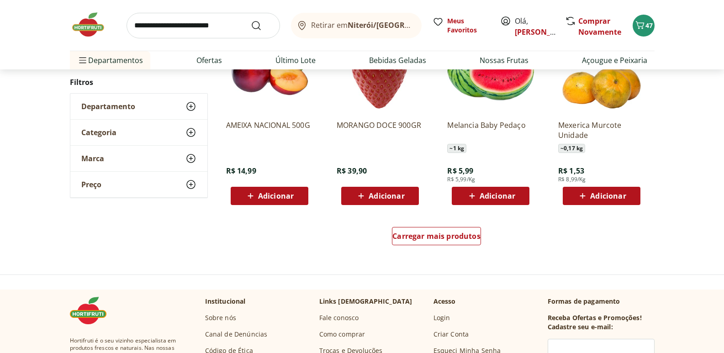
scroll to position [2329, 0]
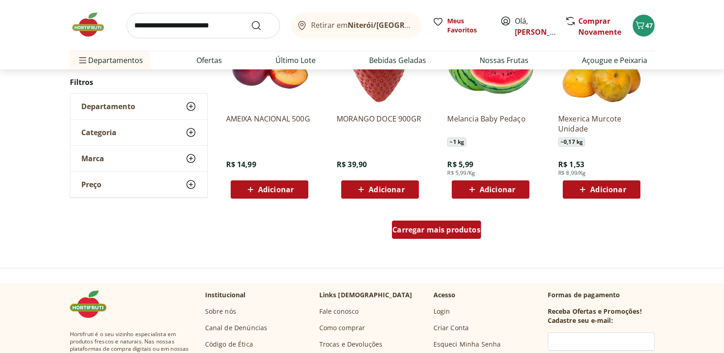
click at [421, 239] on div "Carregar mais produtos" at bounding box center [436, 230] width 89 height 18
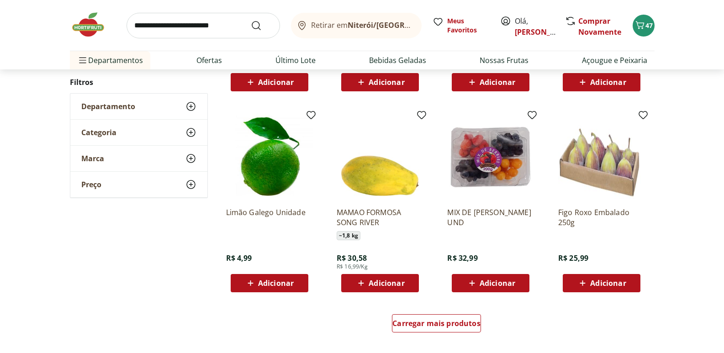
scroll to position [2831, 0]
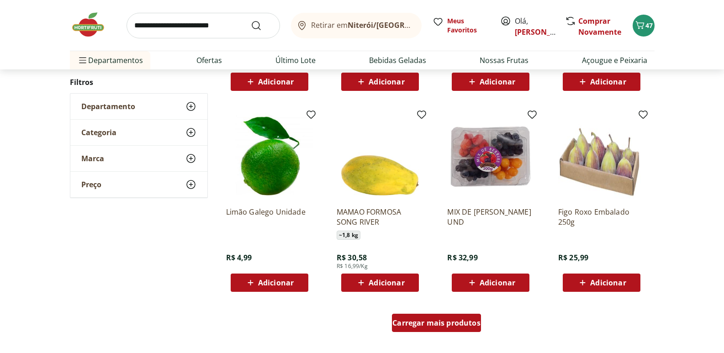
click at [445, 324] on span "Carregar mais produtos" at bounding box center [436, 322] width 88 height 7
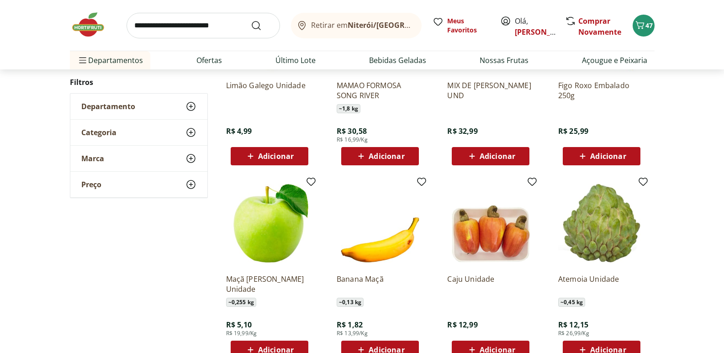
scroll to position [3014, 0]
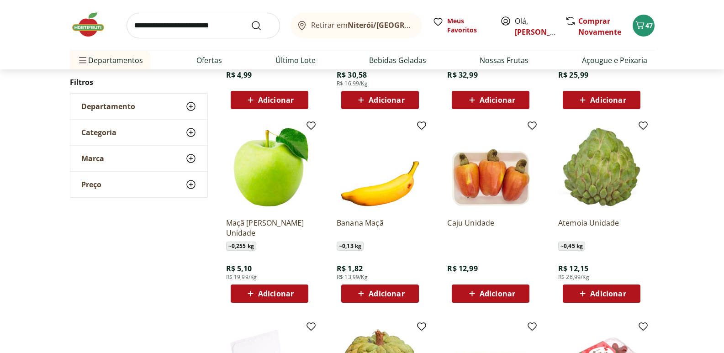
click at [599, 295] on span "Adicionar" at bounding box center [608, 293] width 36 height 7
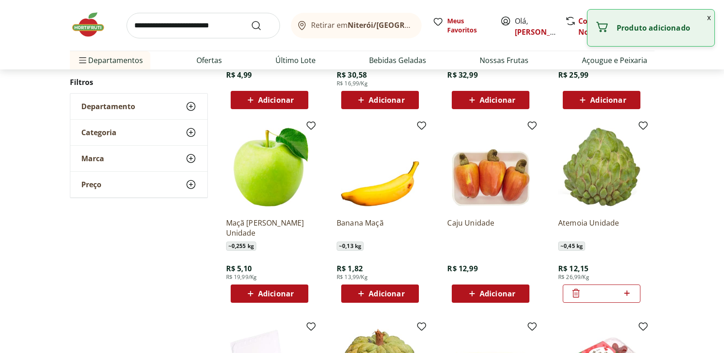
click at [622, 295] on icon at bounding box center [626, 293] width 11 height 11
type input "*"
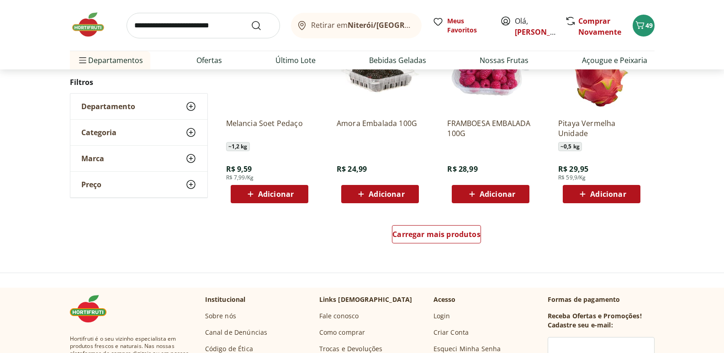
scroll to position [3516, 0]
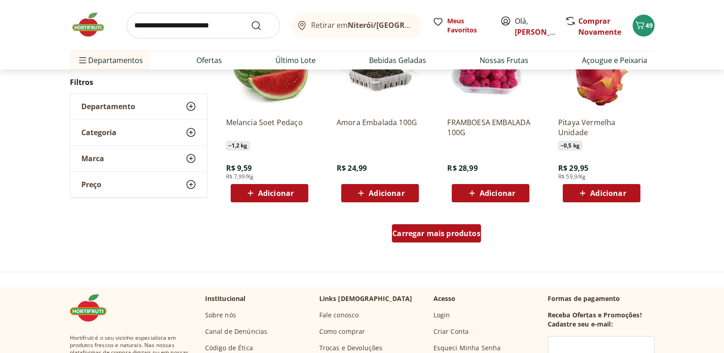
click at [450, 246] on link "Carregar mais produtos" at bounding box center [436, 235] width 89 height 22
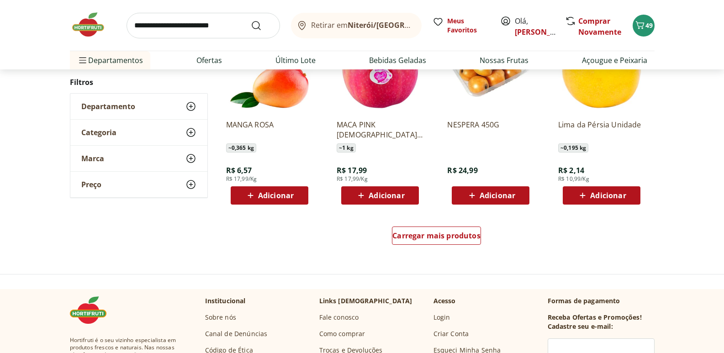
scroll to position [4110, 0]
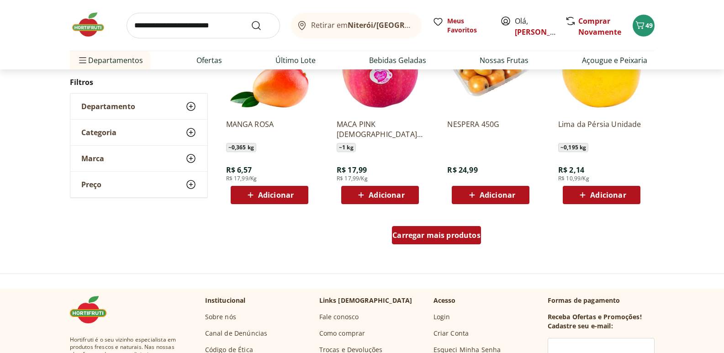
click at [449, 242] on div "Carregar mais produtos" at bounding box center [436, 235] width 89 height 18
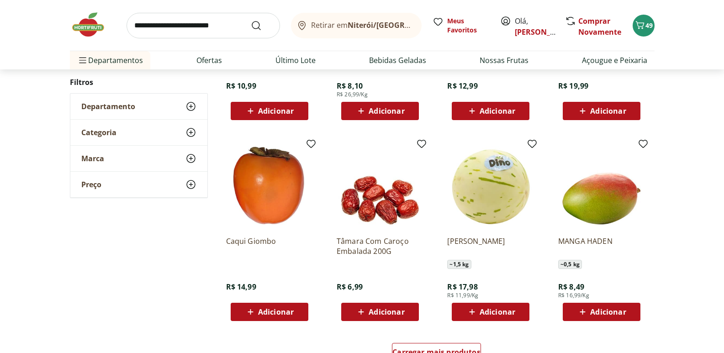
scroll to position [4612, 0]
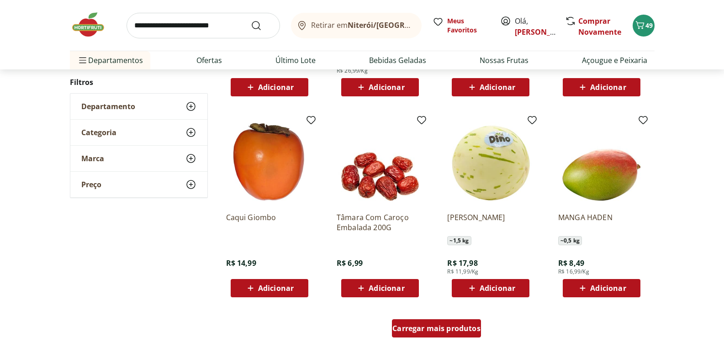
click at [422, 327] on span "Carregar mais produtos" at bounding box center [436, 328] width 88 height 7
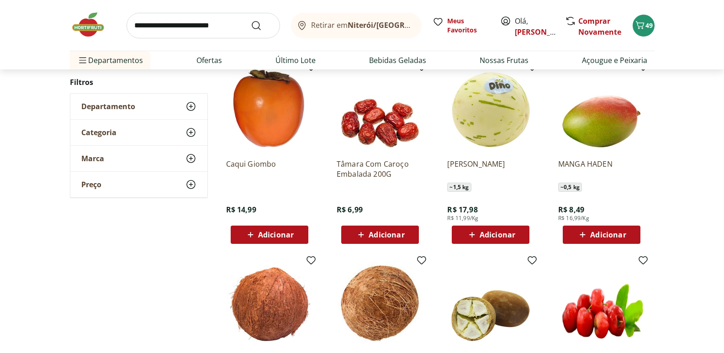
scroll to position [4749, 0]
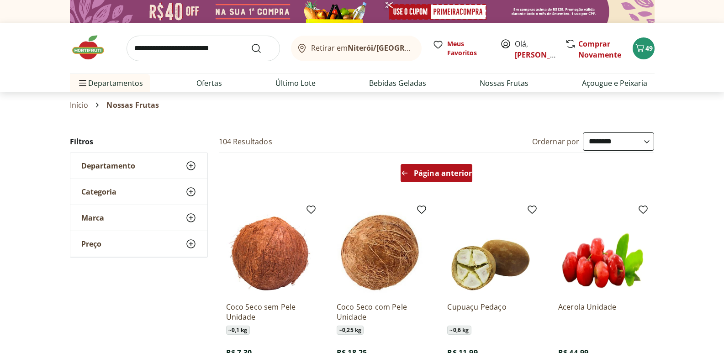
click at [434, 170] on span "Página anterior" at bounding box center [443, 172] width 58 height 7
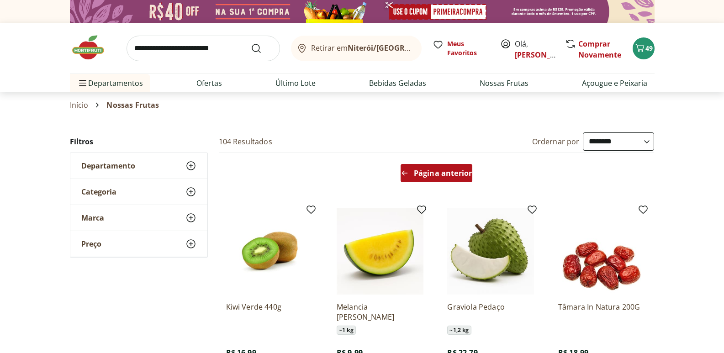
scroll to position [46, 0]
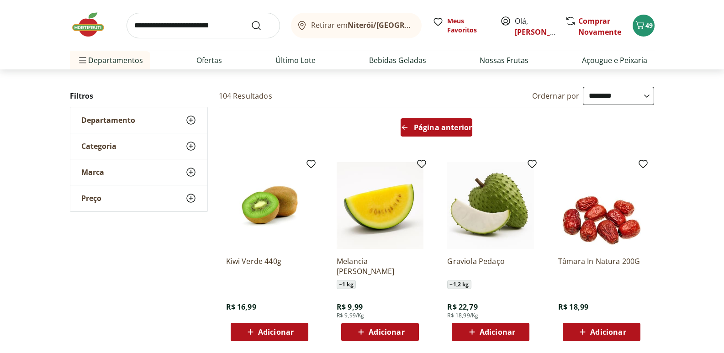
click at [425, 134] on div "Página anterior" at bounding box center [436, 127] width 72 height 18
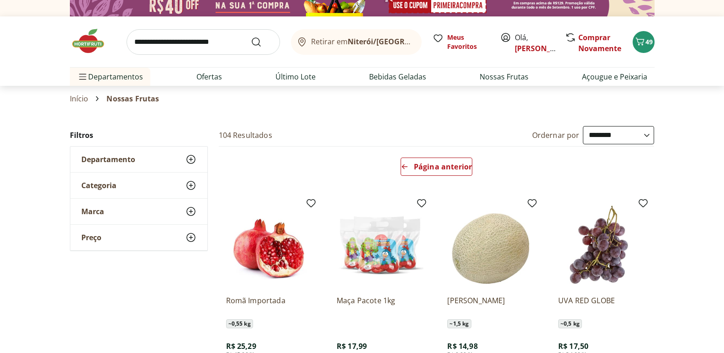
scroll to position [0, 0]
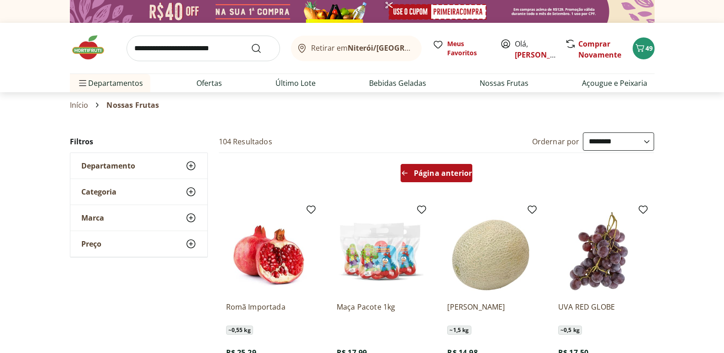
click at [425, 174] on span "Página anterior" at bounding box center [443, 172] width 58 height 7
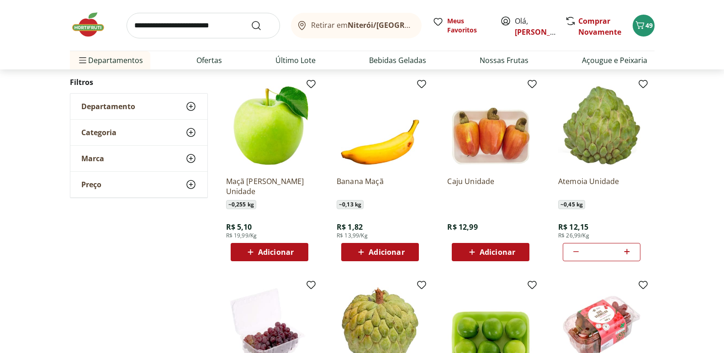
scroll to position [137, 0]
